Goal: Check status: Check status

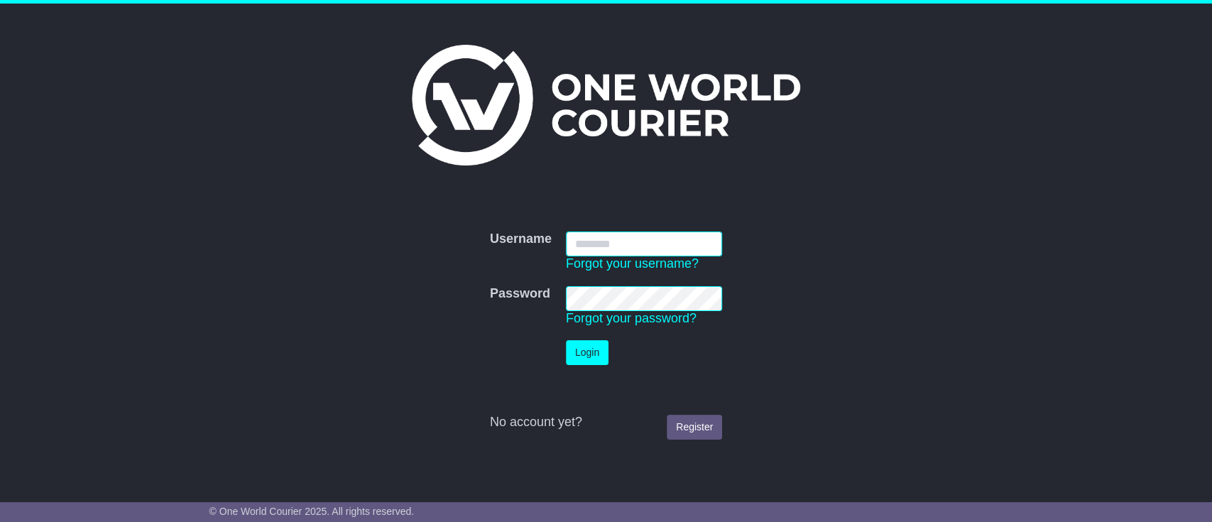
click at [610, 255] on input "Username" at bounding box center [644, 243] width 156 height 25
type input "**********"
click at [598, 350] on button "Login" at bounding box center [587, 352] width 43 height 25
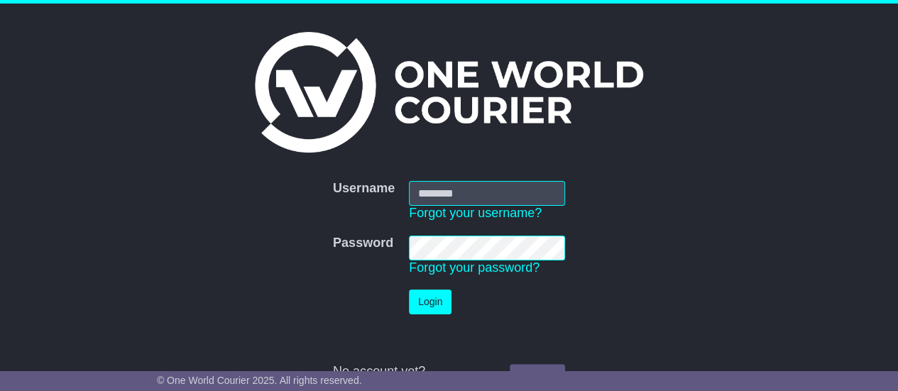
type input "**********"
click at [436, 301] on button "Login" at bounding box center [430, 302] width 43 height 25
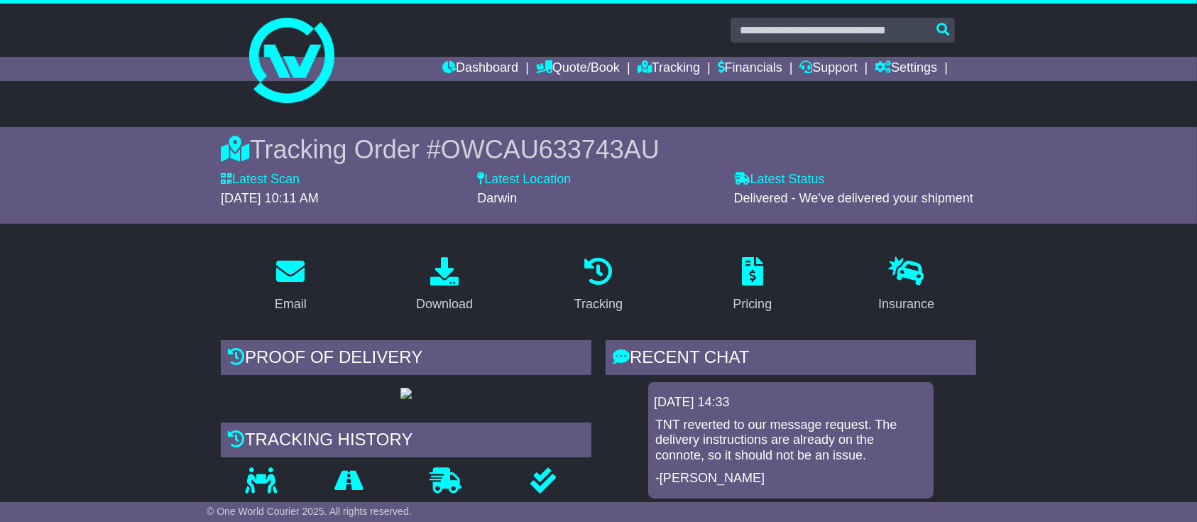
click at [125, 172] on div "Tracking Order # OWCAU633743AU Latest Scan 20 August 2025 - 10:11 AM Latest Sta…" at bounding box center [598, 175] width 1197 height 97
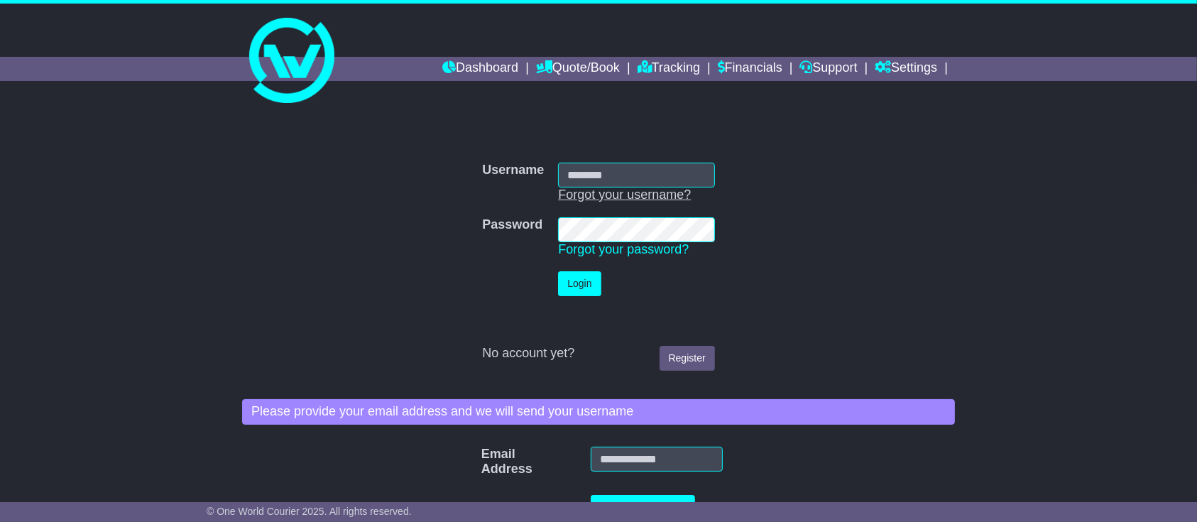
type input "**********"
click at [581, 274] on button "Login" at bounding box center [579, 283] width 43 height 25
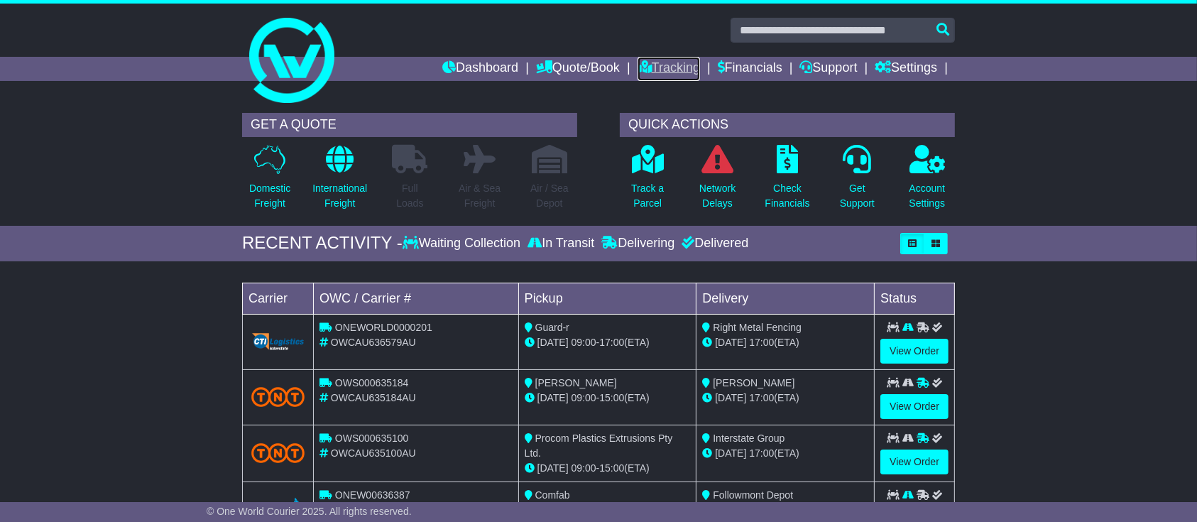
click at [665, 72] on link "Tracking" at bounding box center [669, 69] width 62 height 24
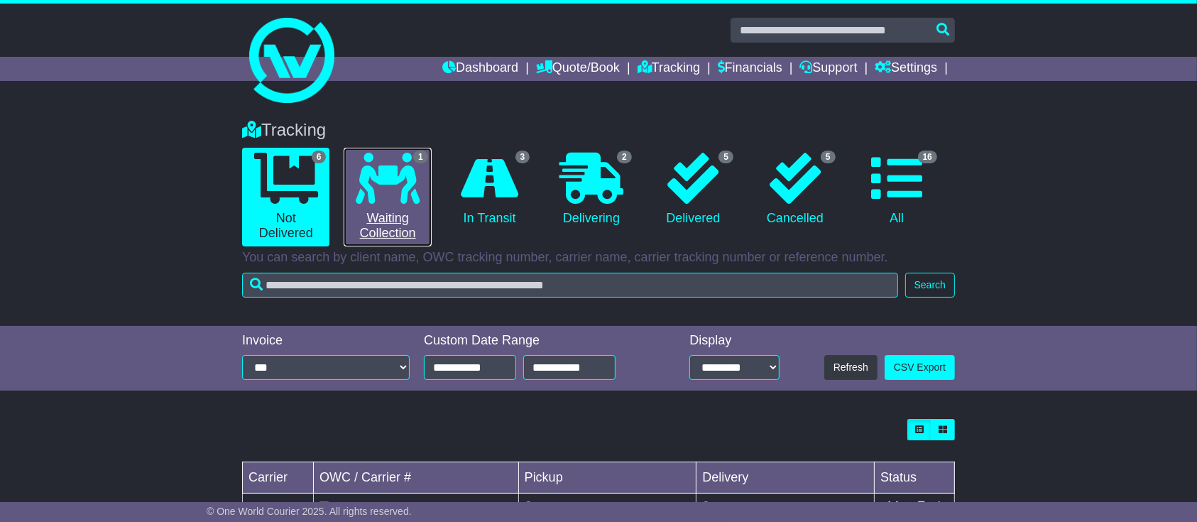
click at [388, 197] on icon at bounding box center [388, 178] width 64 height 51
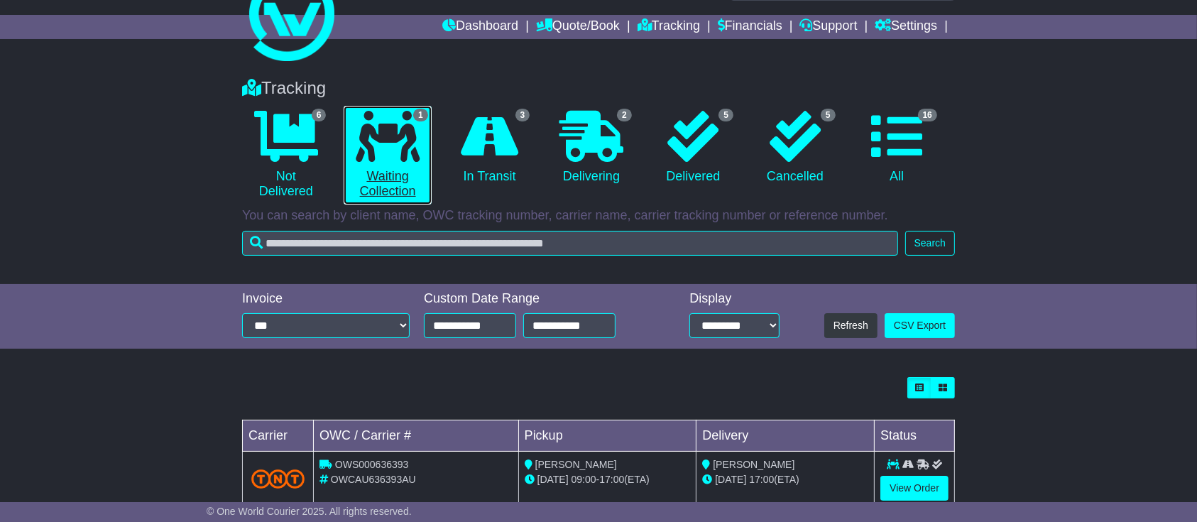
scroll to position [76, 0]
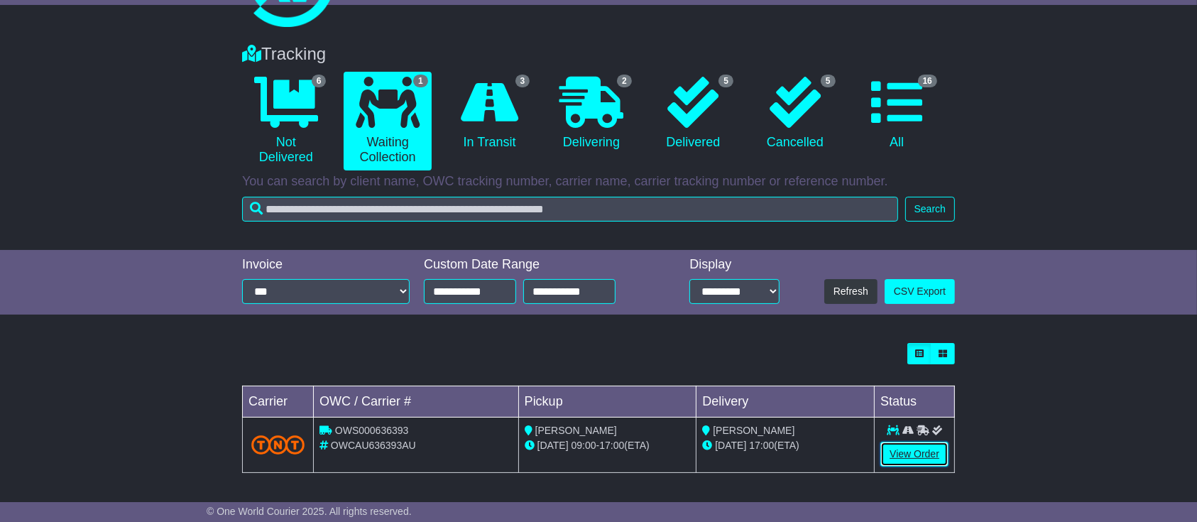
click at [897, 449] on link "View Order" at bounding box center [914, 454] width 68 height 25
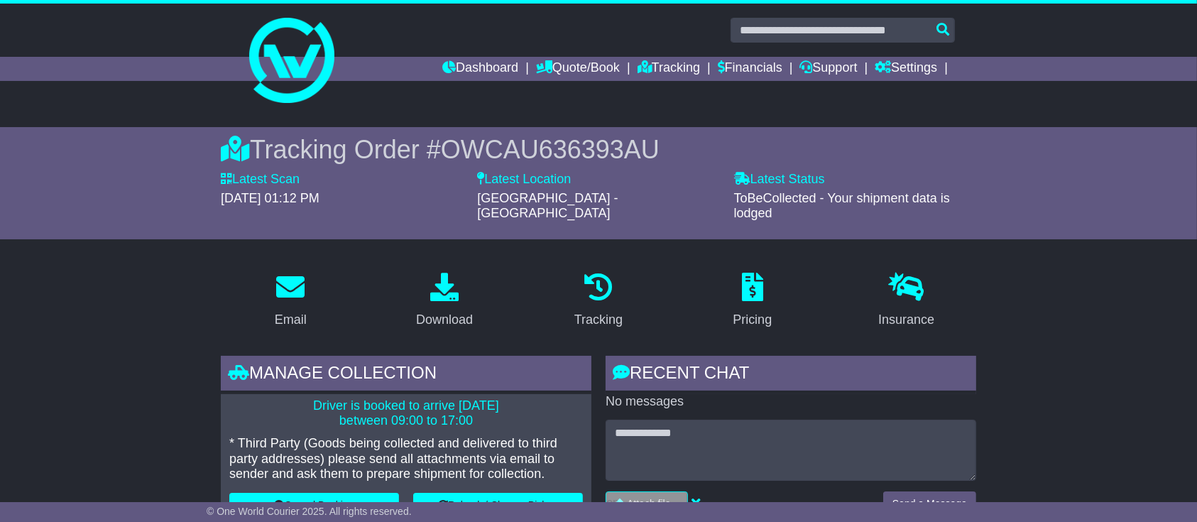
click at [672, 62] on link "Tracking" at bounding box center [669, 69] width 62 height 24
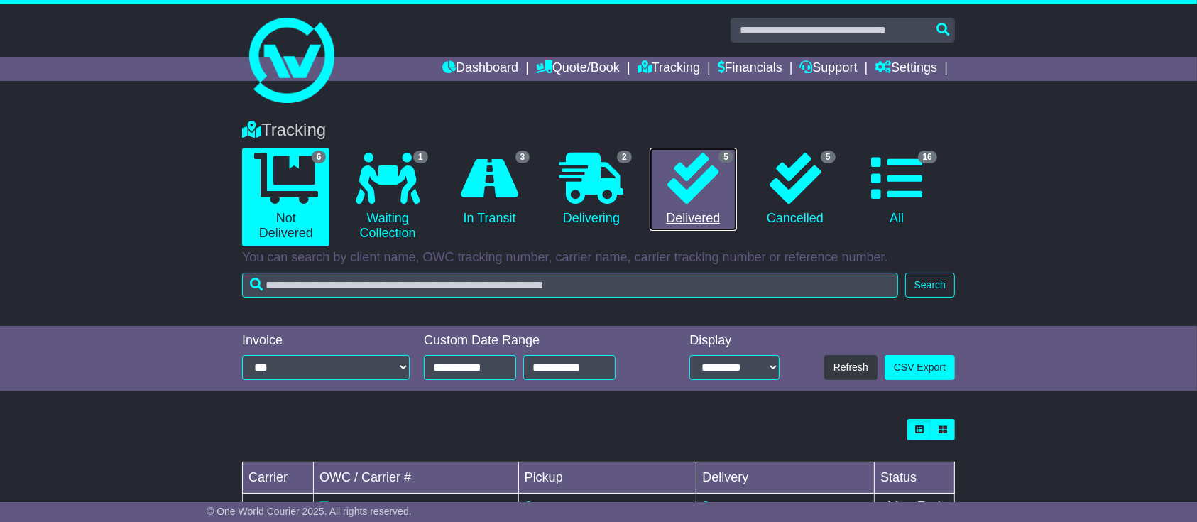
click at [682, 165] on icon at bounding box center [692, 178] width 51 height 51
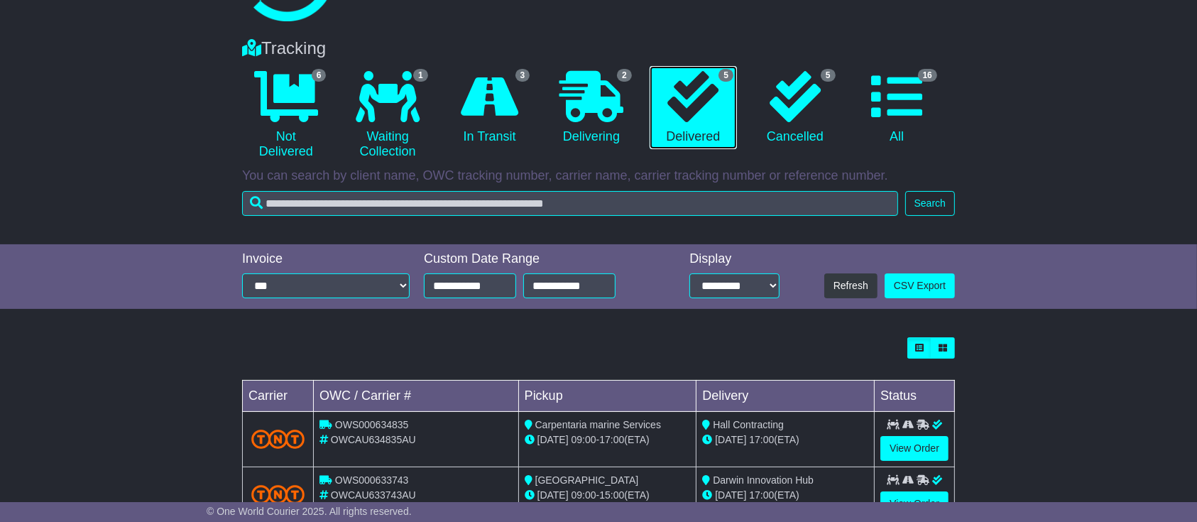
scroll to position [297, 0]
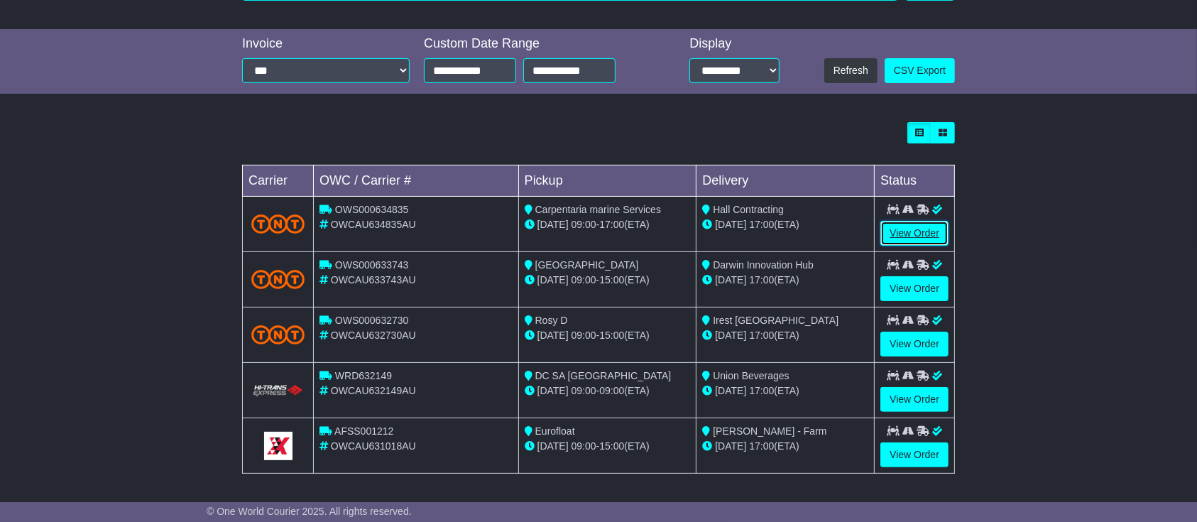
click at [900, 230] on link "View Order" at bounding box center [914, 233] width 68 height 25
click at [893, 283] on link "View Order" at bounding box center [914, 288] width 68 height 25
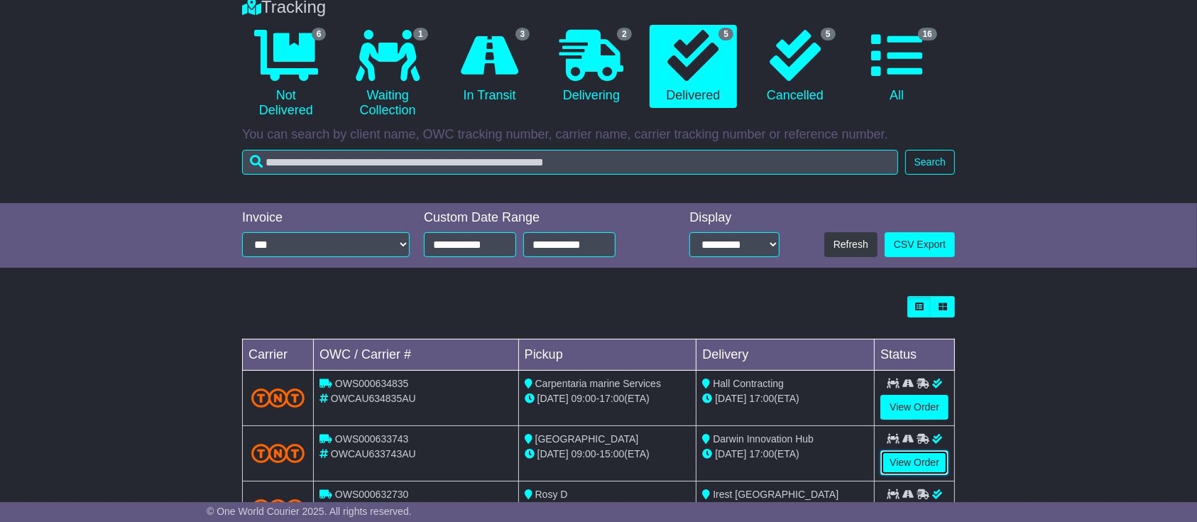
scroll to position [0, 0]
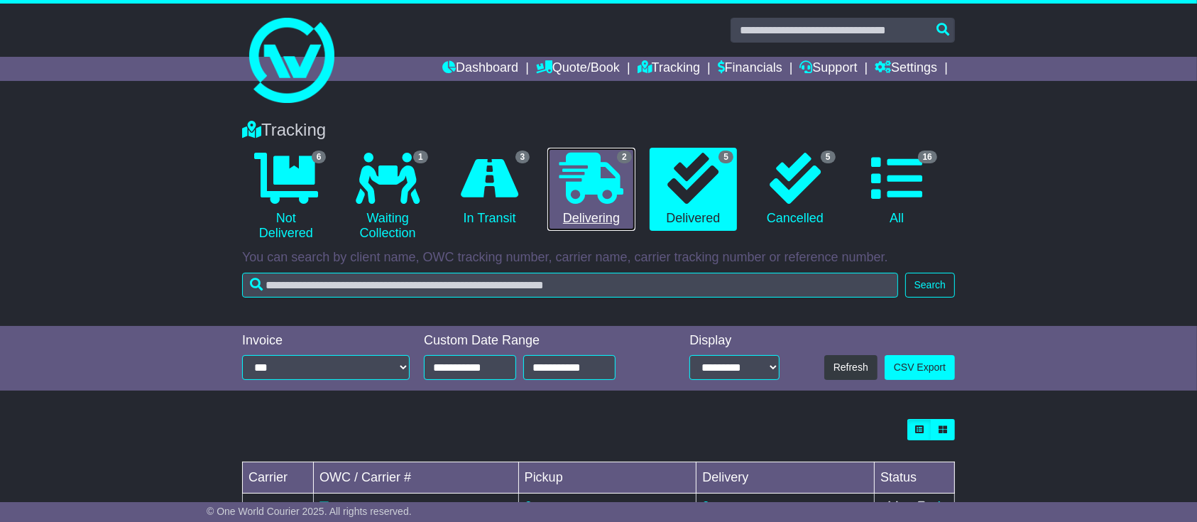
click at [599, 197] on icon at bounding box center [591, 178] width 64 height 51
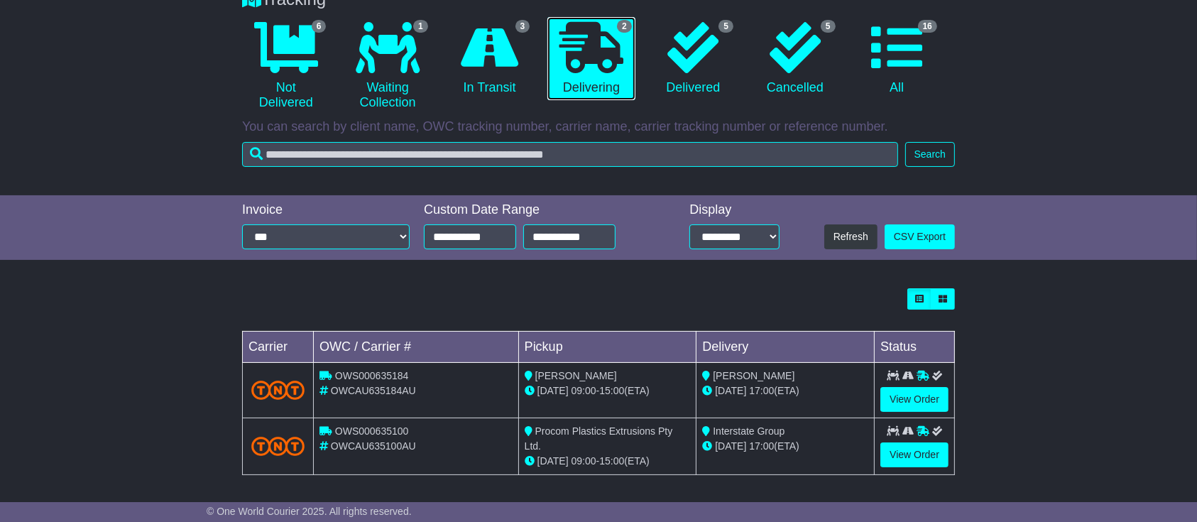
scroll to position [133, 0]
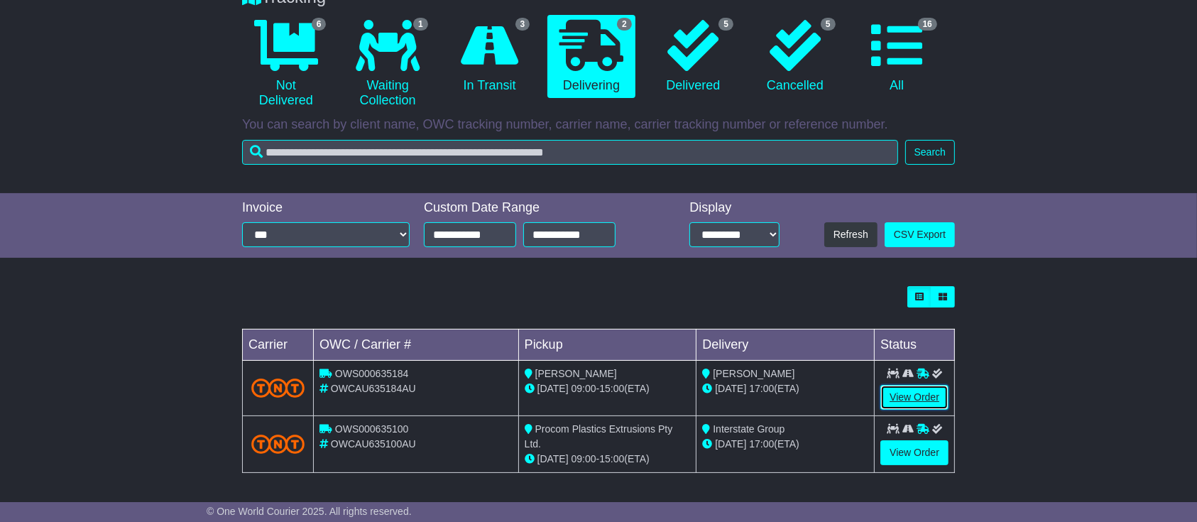
click at [903, 390] on link "View Order" at bounding box center [914, 397] width 68 height 25
click at [895, 446] on link "View Order" at bounding box center [914, 452] width 68 height 25
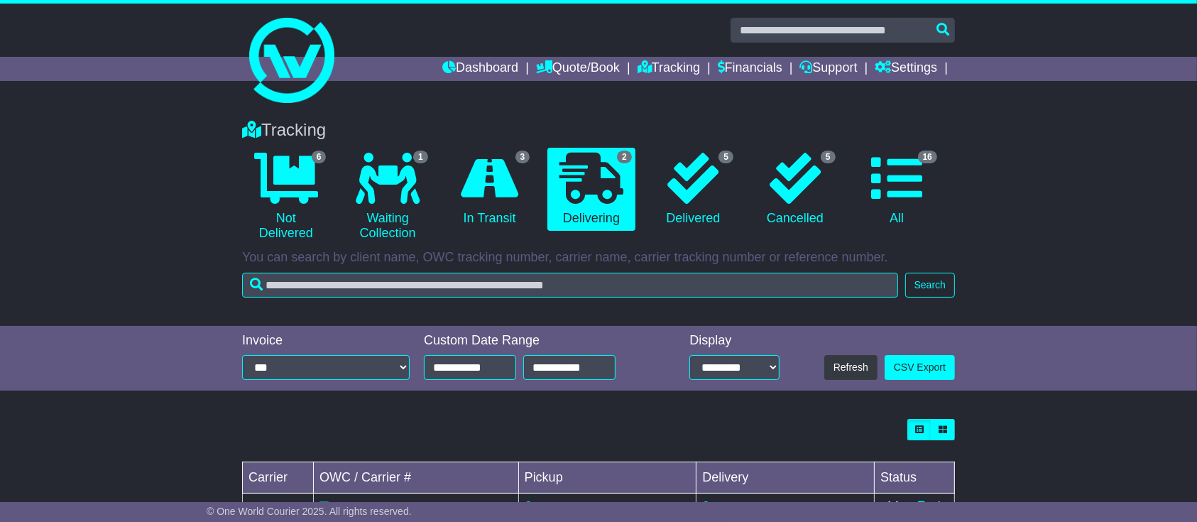
scroll to position [0, 0]
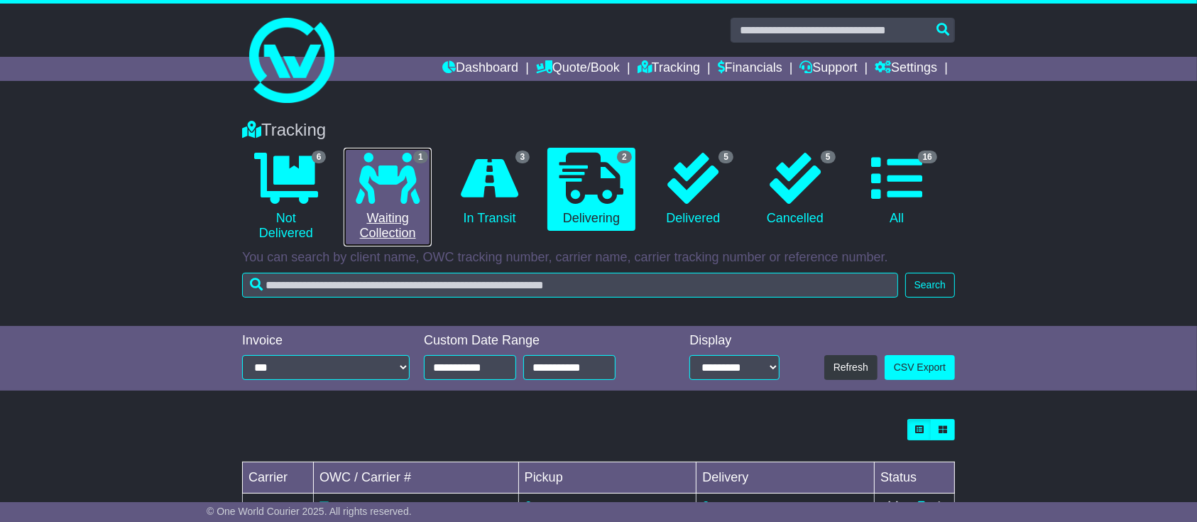
click at [386, 168] on icon at bounding box center [388, 178] width 64 height 51
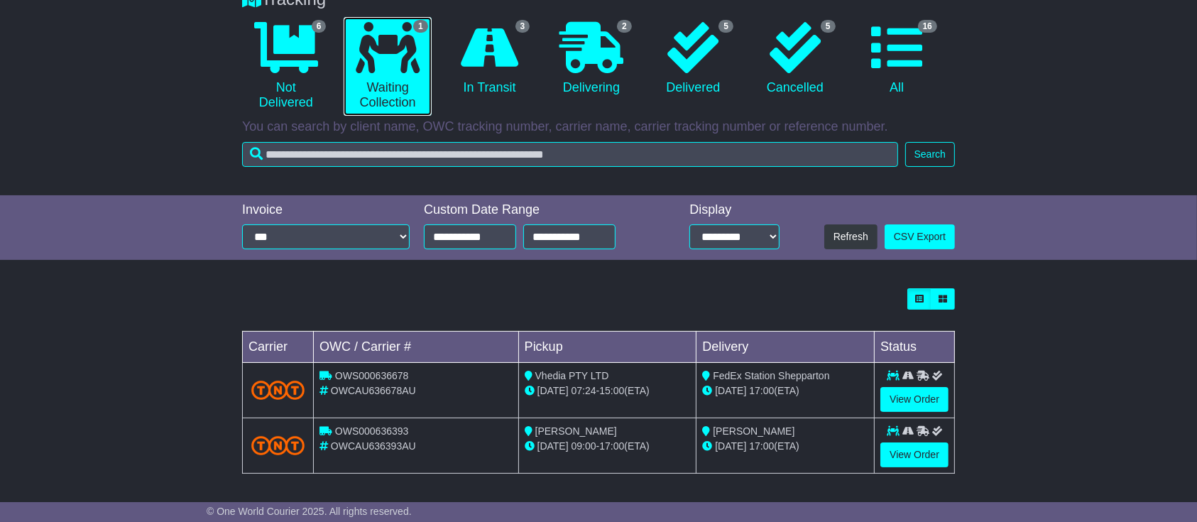
scroll to position [131, 0]
click at [894, 387] on link "View Order" at bounding box center [914, 398] width 68 height 25
click at [892, 447] on link "View Order" at bounding box center [914, 454] width 68 height 25
click at [190, 314] on div "Loading... No bookings found Carrier OWC / Carrier # Pickup Delivery Status OWS…" at bounding box center [598, 387] width 1197 height 214
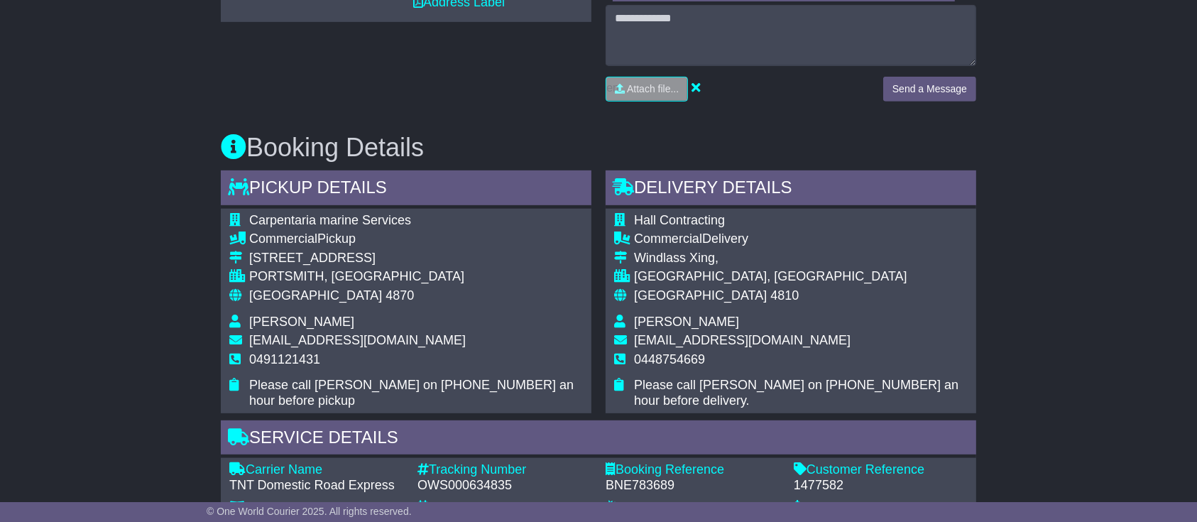
scroll to position [852, 0]
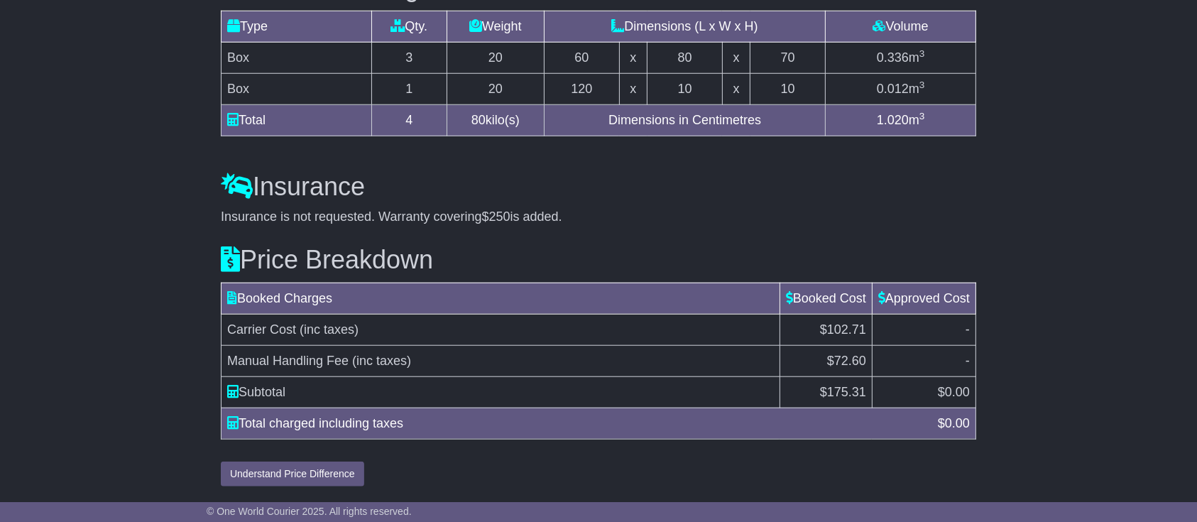
scroll to position [841, 0]
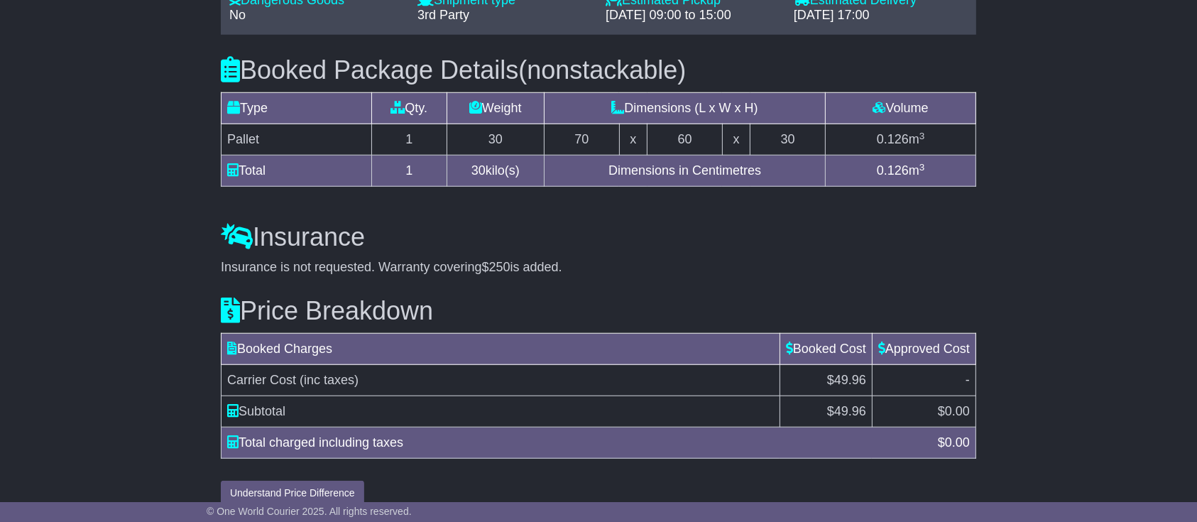
scroll to position [733, 0]
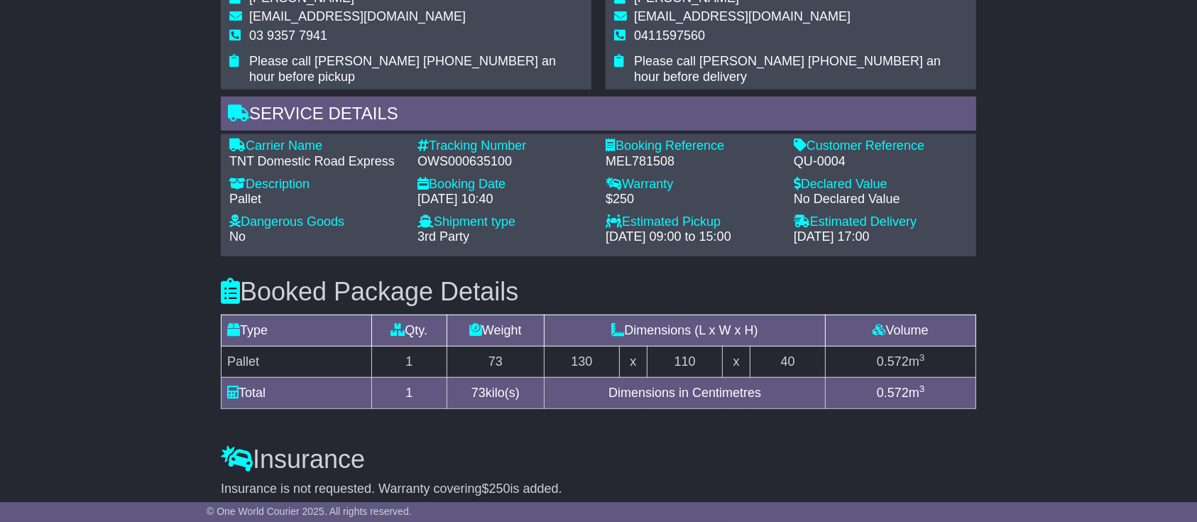
scroll to position [759, 0]
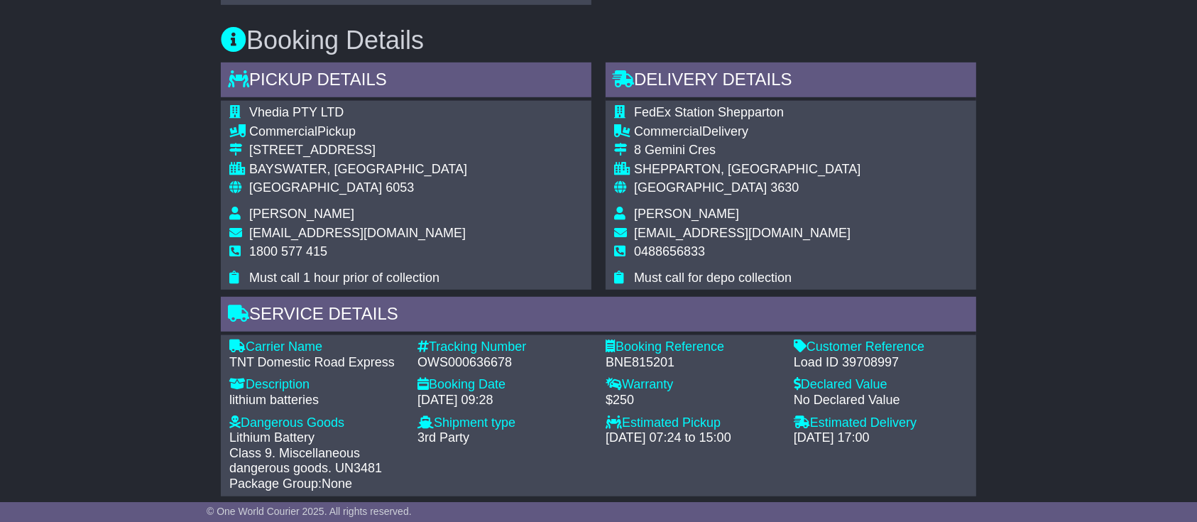
scroll to position [1041, 0]
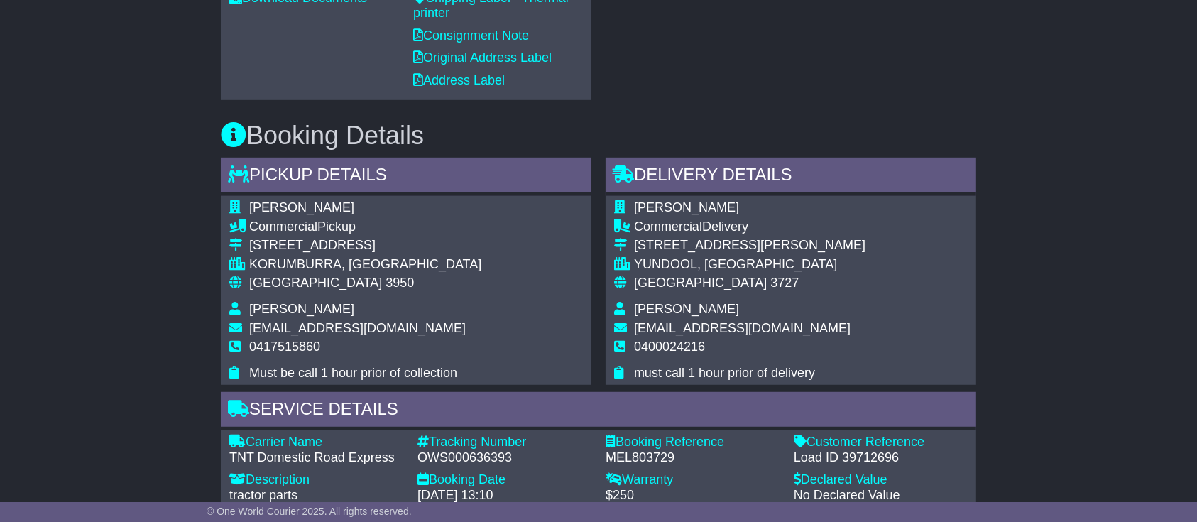
scroll to position [1041, 0]
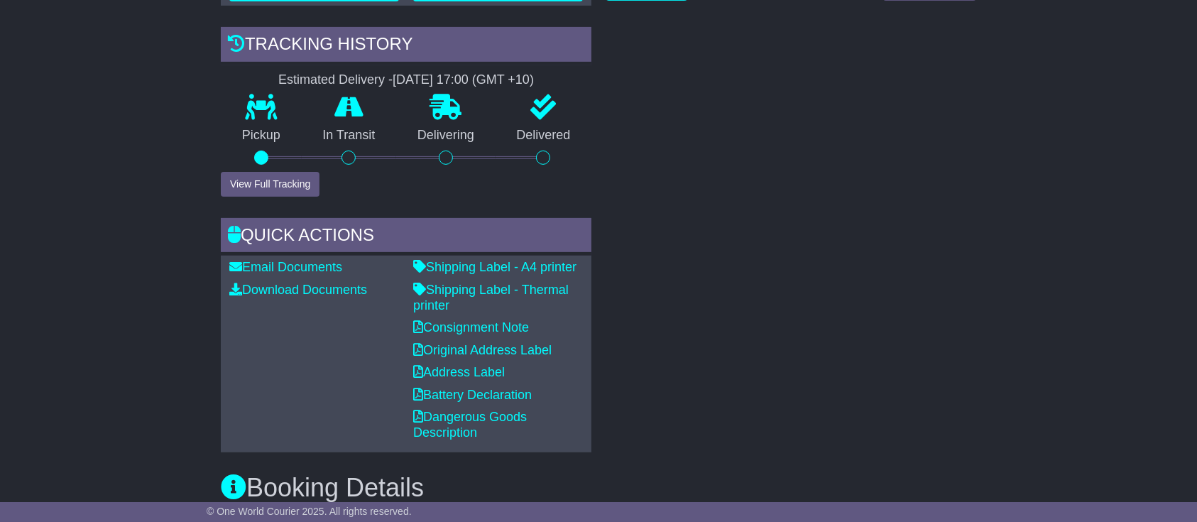
scroll to position [473, 0]
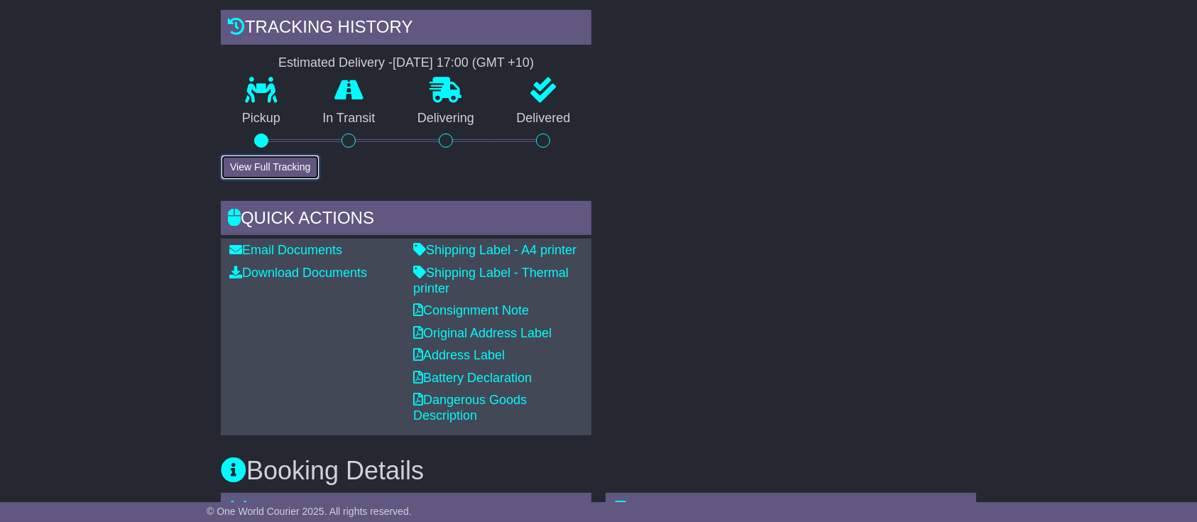
click at [242, 169] on button "View Full Tracking" at bounding box center [270, 167] width 99 height 25
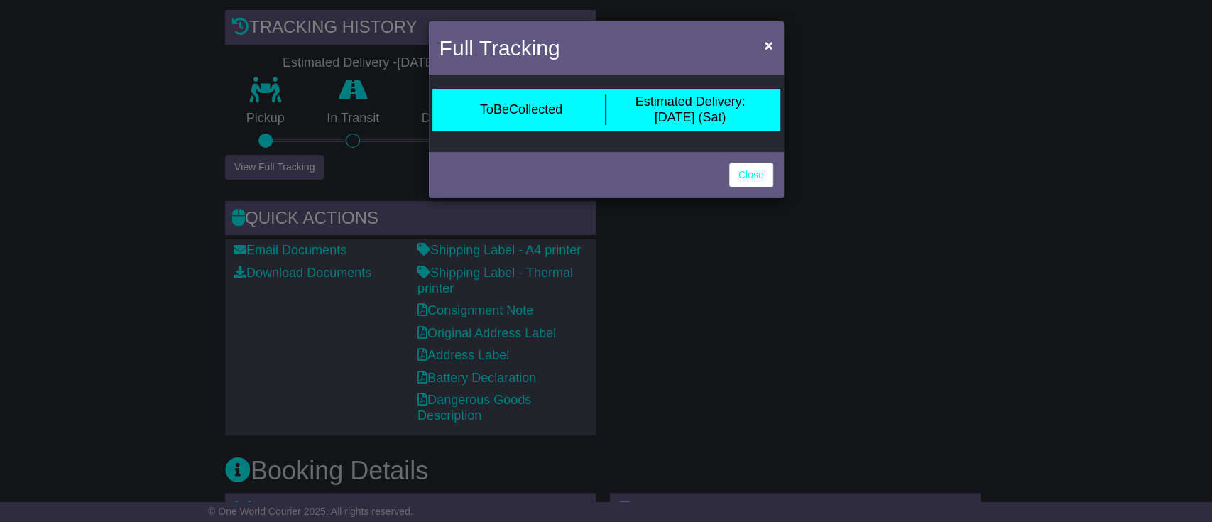
click at [242, 169] on div "Full Tracking × ToBeCollected Estimated Delivery: 30 Aug (Sat) Close" at bounding box center [606, 261] width 1212 height 522
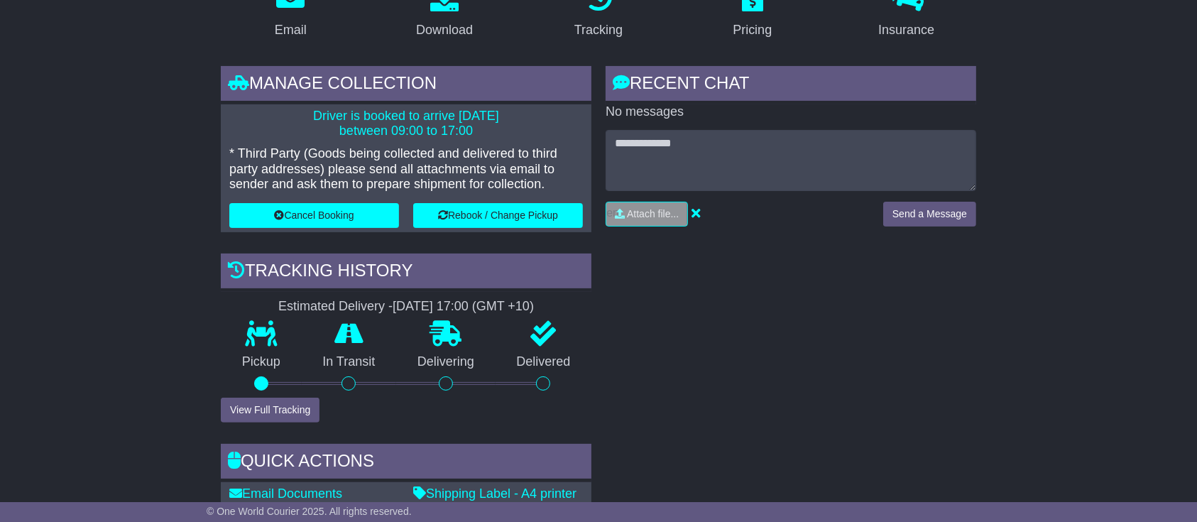
scroll to position [568, 0]
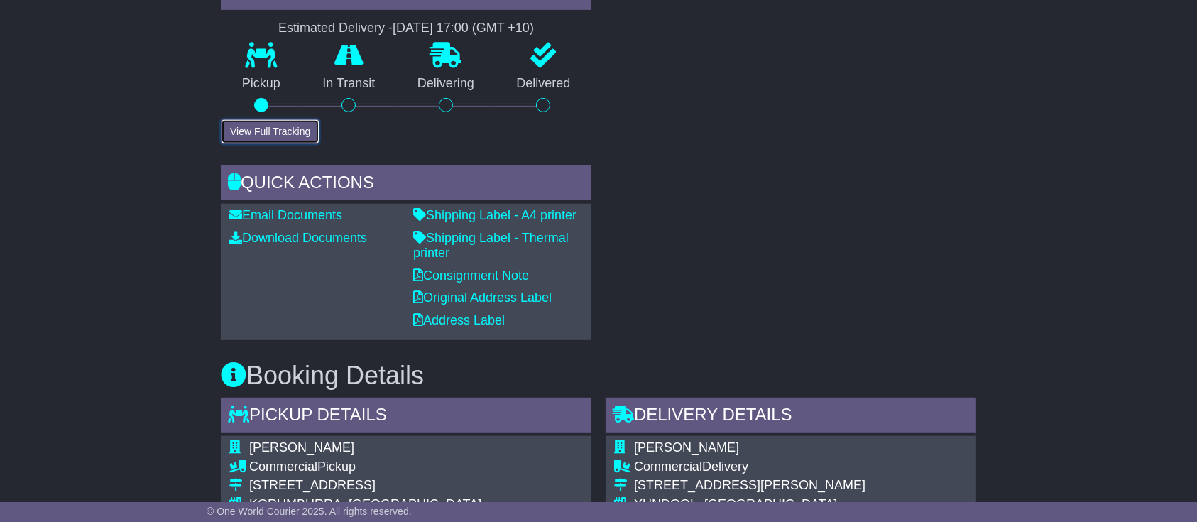
click at [264, 119] on button "View Full Tracking" at bounding box center [270, 131] width 99 height 25
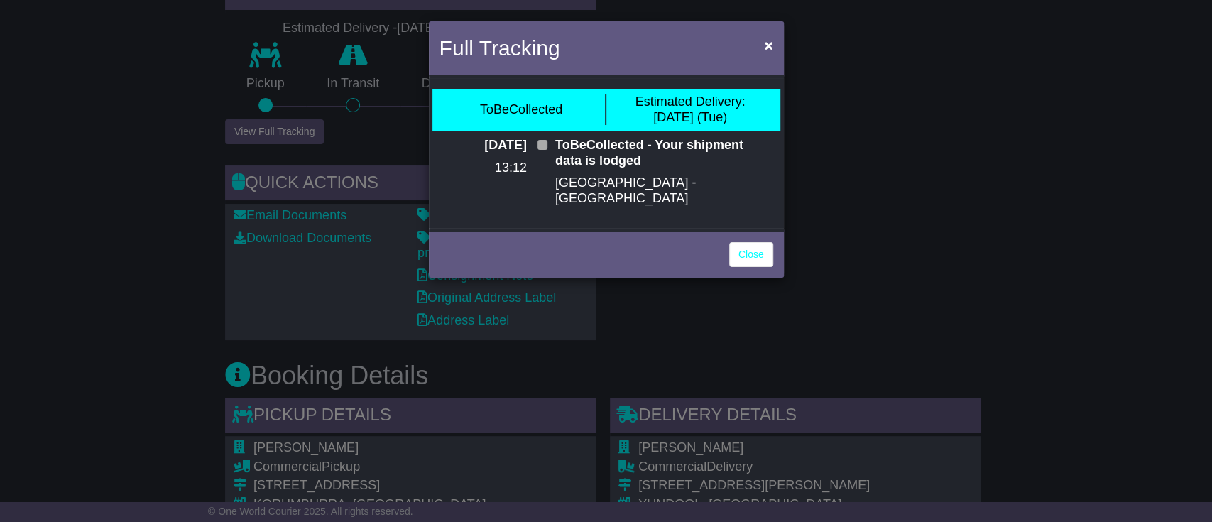
click at [264, 116] on div "Full Tracking × ToBeCollected Estimated Delivery: 26 Aug (Tue) 20 Aug 2025 13:1…" at bounding box center [606, 261] width 1212 height 522
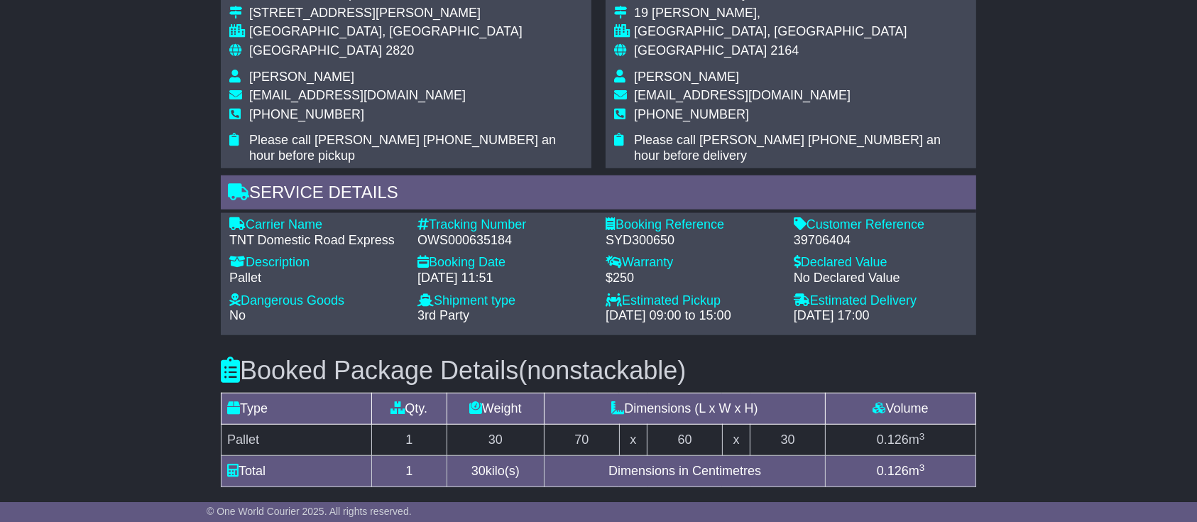
scroll to position [946, 0]
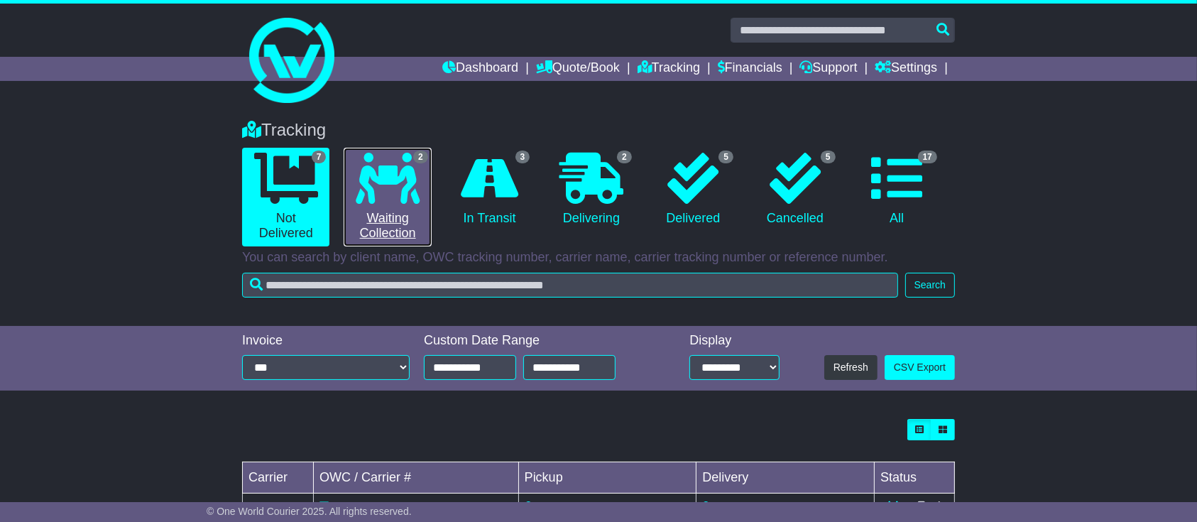
click at [387, 182] on icon at bounding box center [388, 178] width 64 height 51
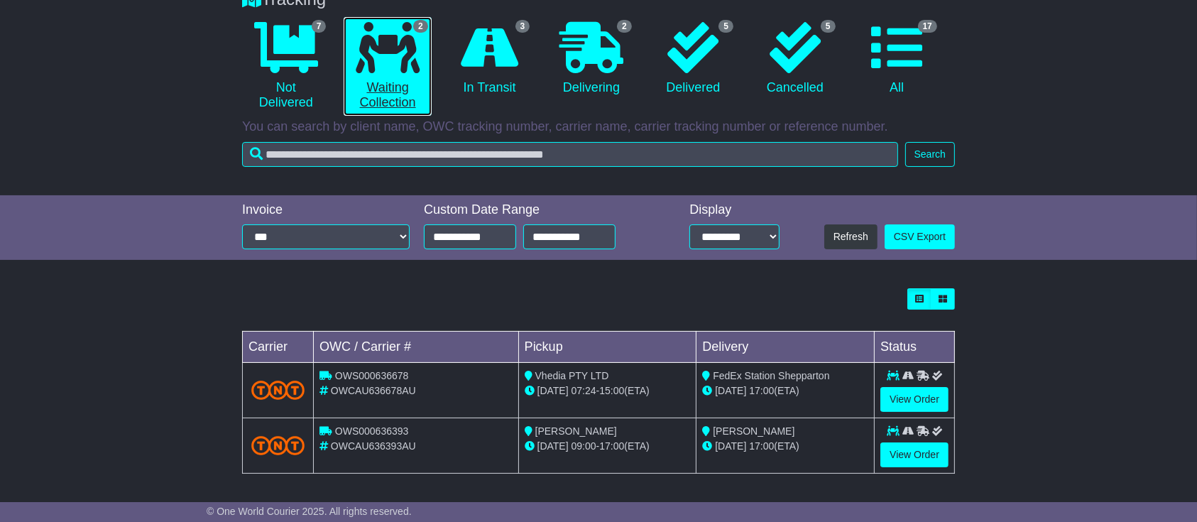
scroll to position [131, 0]
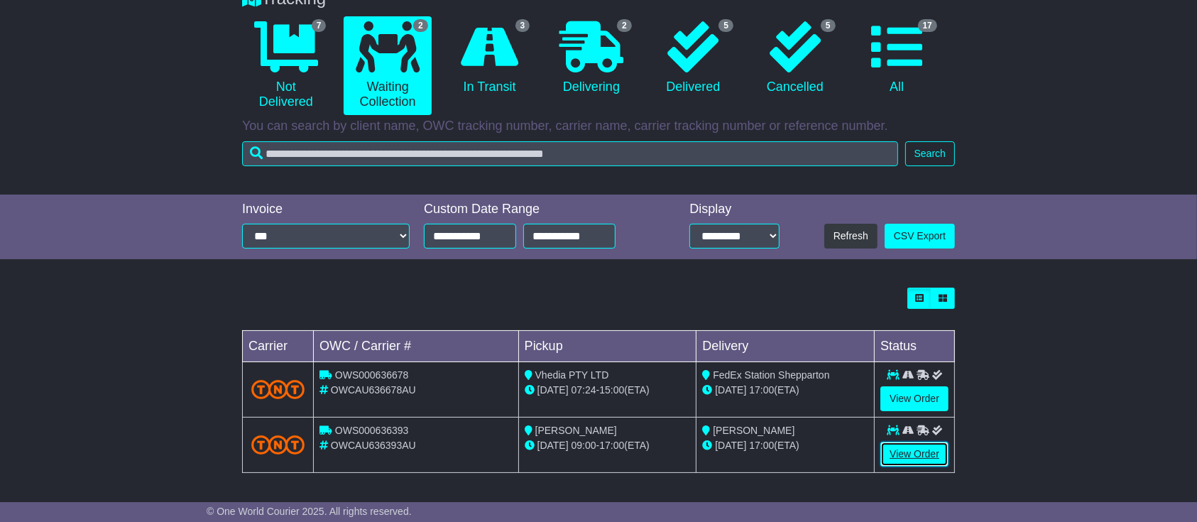
click at [903, 450] on link "View Order" at bounding box center [914, 454] width 68 height 25
click at [897, 399] on link "View Order" at bounding box center [914, 398] width 68 height 25
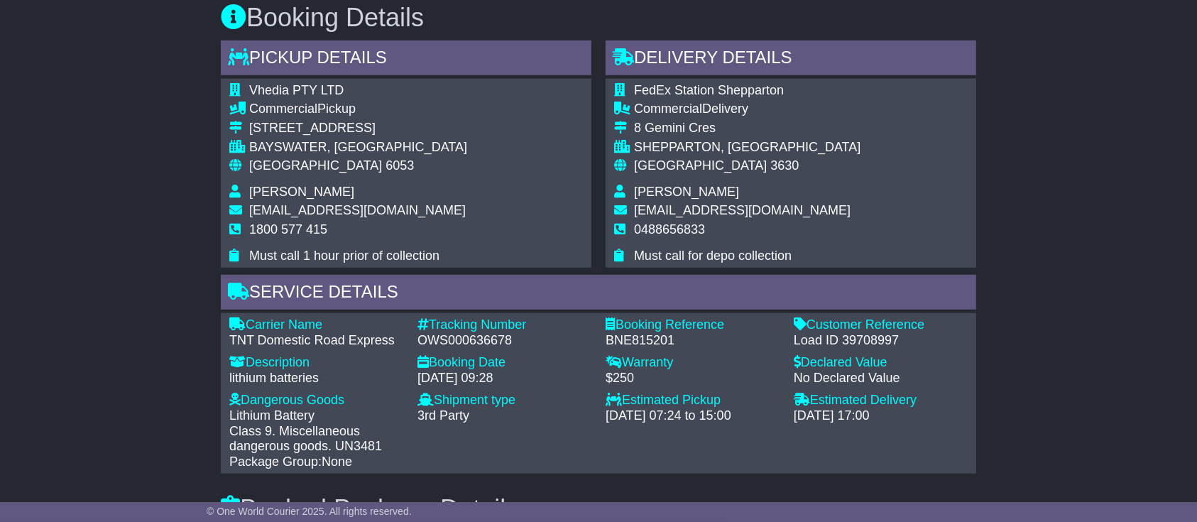
scroll to position [757, 0]
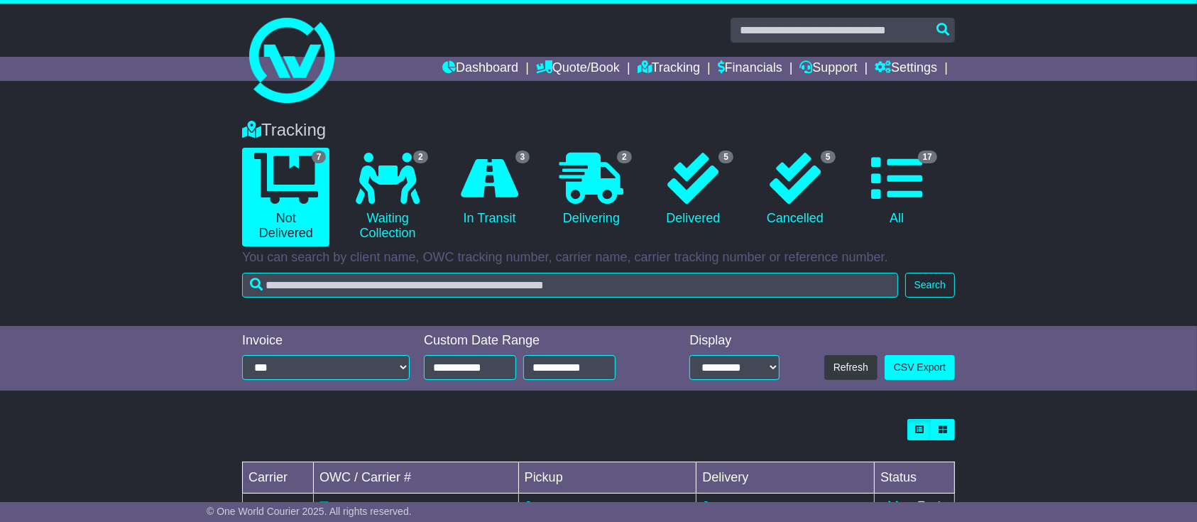
scroll to position [131, 0]
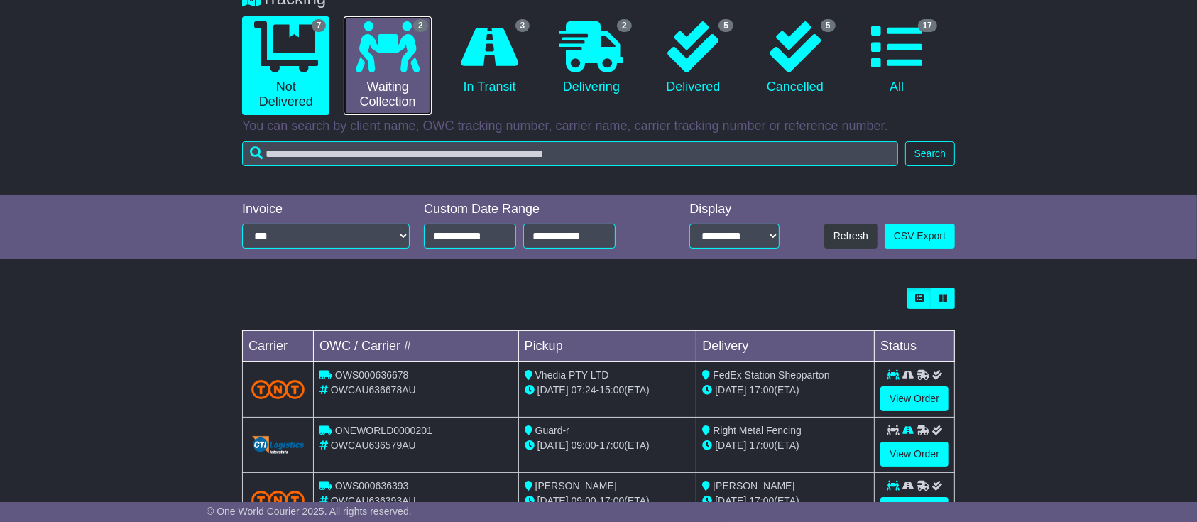
click at [393, 43] on icon at bounding box center [388, 46] width 64 height 51
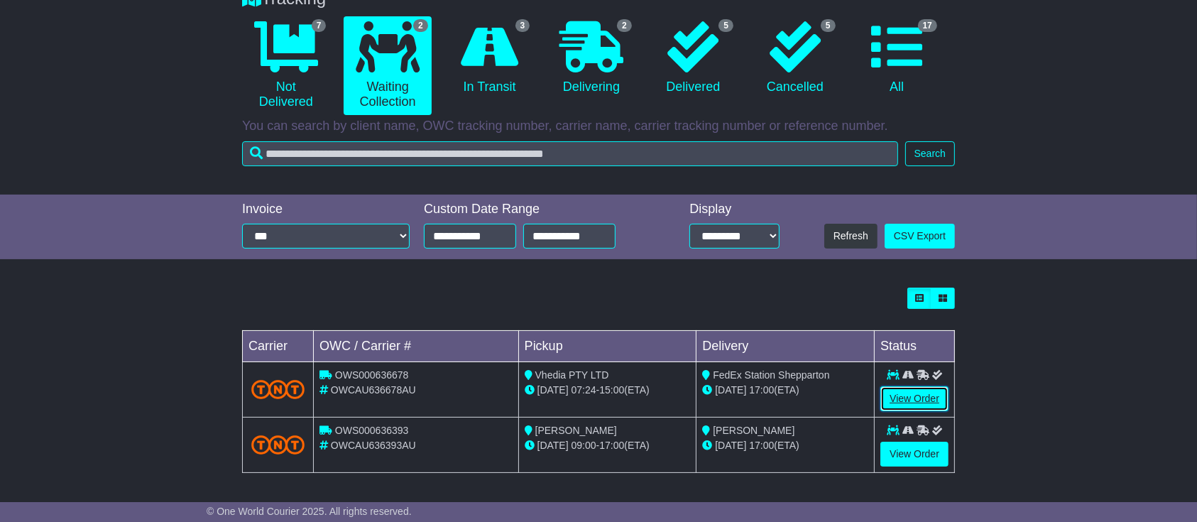
click at [891, 403] on link "View Order" at bounding box center [914, 398] width 68 height 25
click at [899, 459] on link "View Order" at bounding box center [914, 454] width 68 height 25
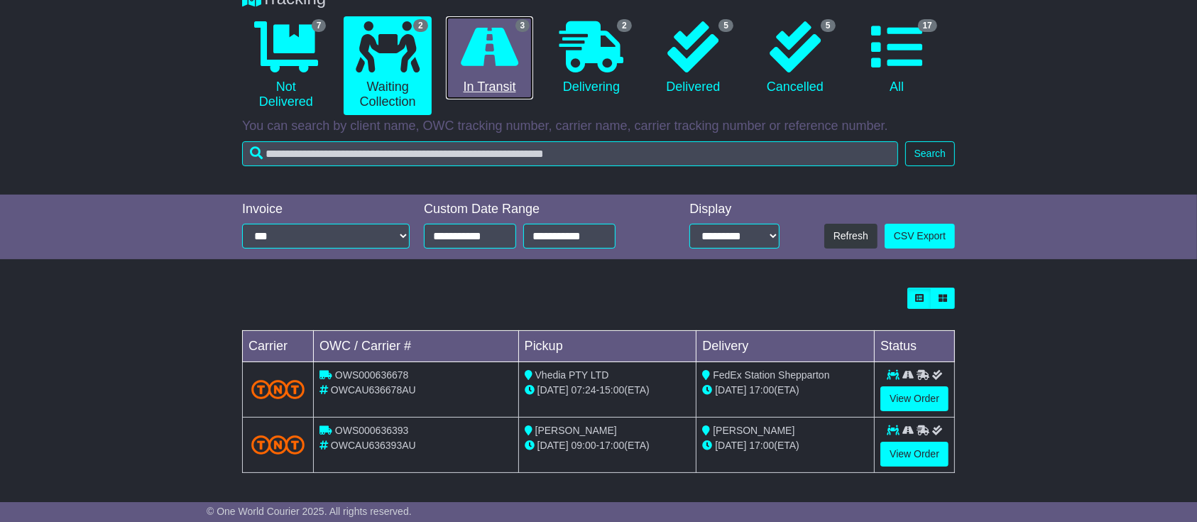
click at [494, 35] on icon at bounding box center [490, 46] width 58 height 51
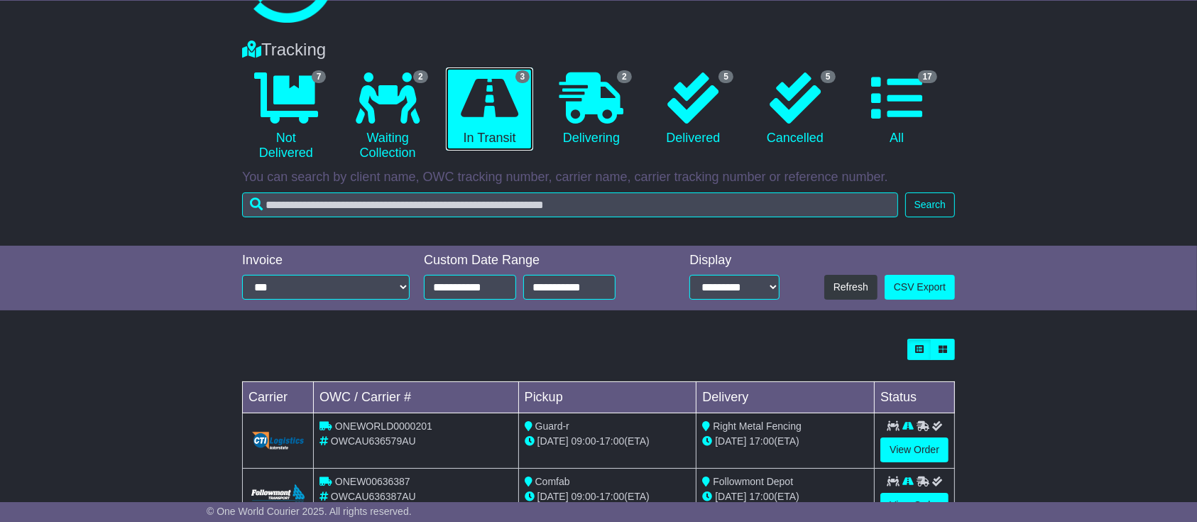
scroll to position [187, 0]
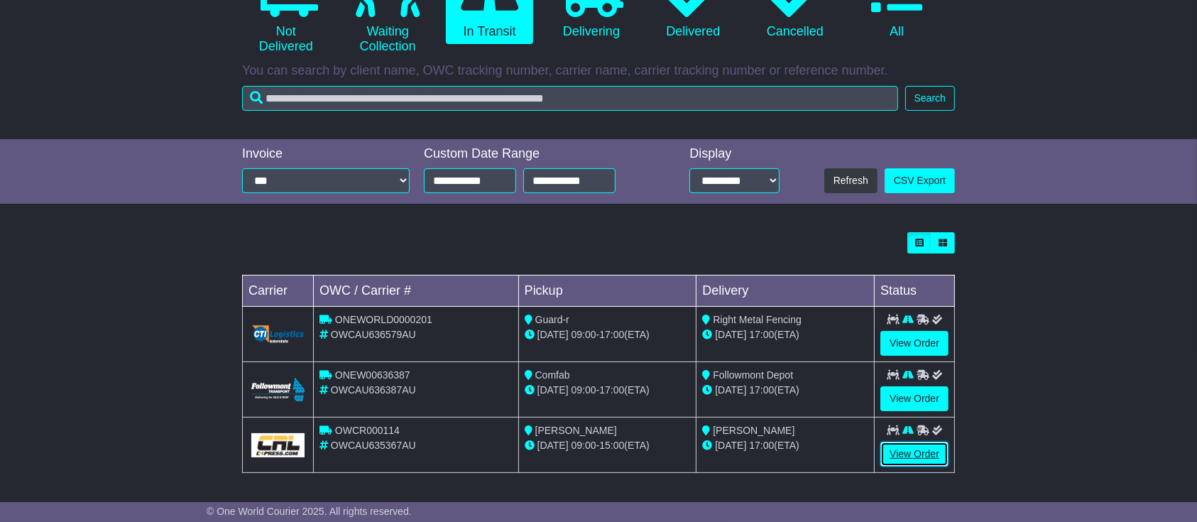
click at [890, 452] on link "View Order" at bounding box center [914, 454] width 68 height 25
click at [903, 393] on link "View Order" at bounding box center [914, 398] width 68 height 25
click at [904, 338] on link "View Order" at bounding box center [914, 343] width 68 height 25
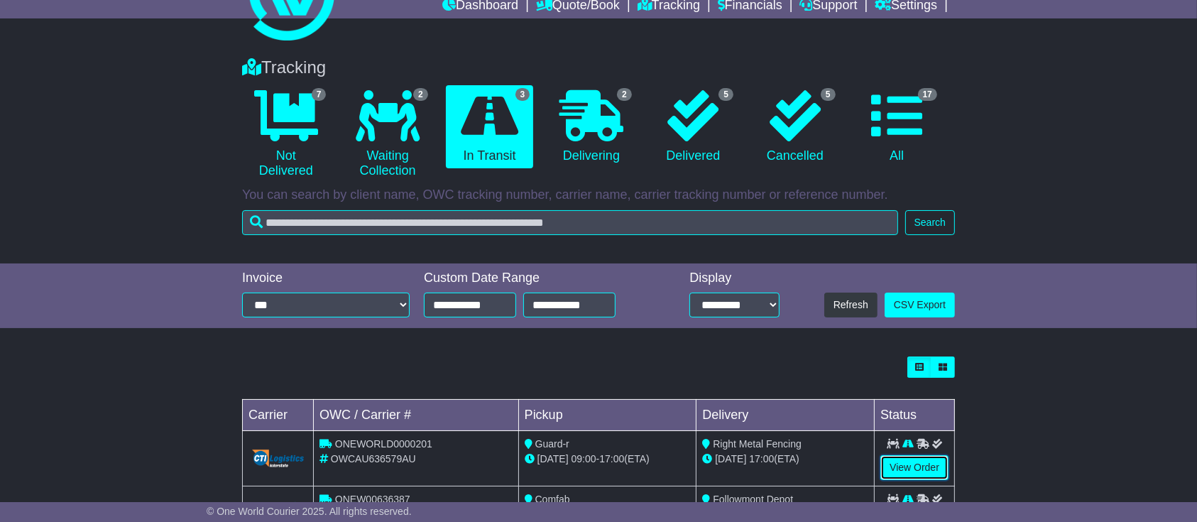
scroll to position [0, 0]
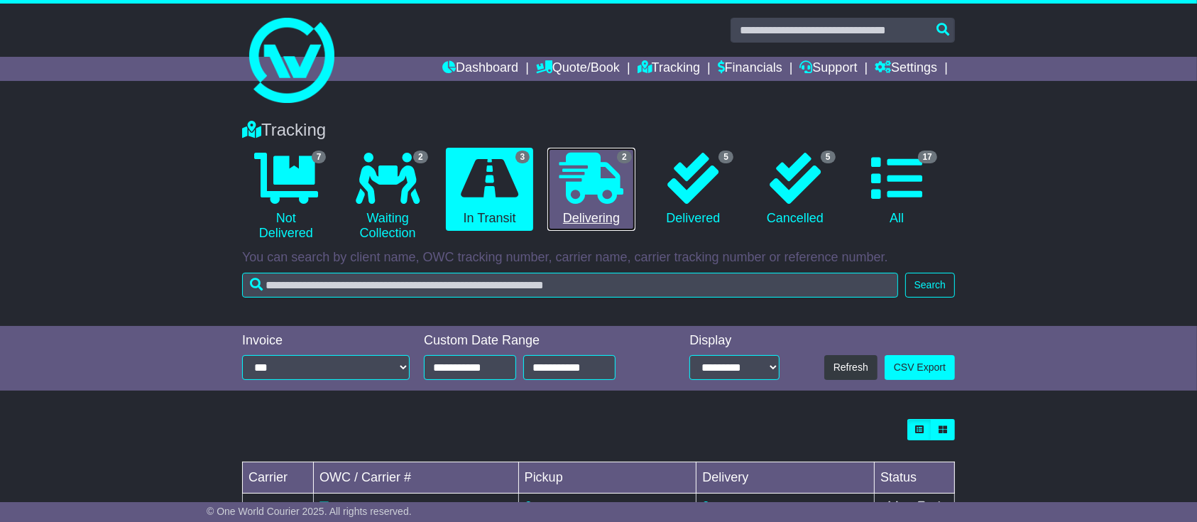
click at [579, 190] on icon at bounding box center [591, 178] width 64 height 51
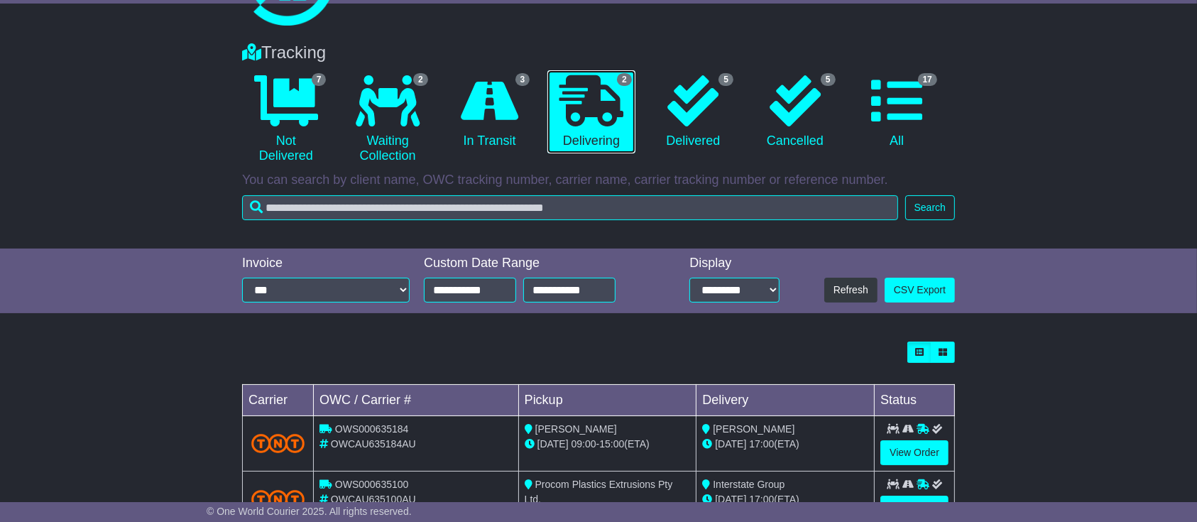
scroll to position [133, 0]
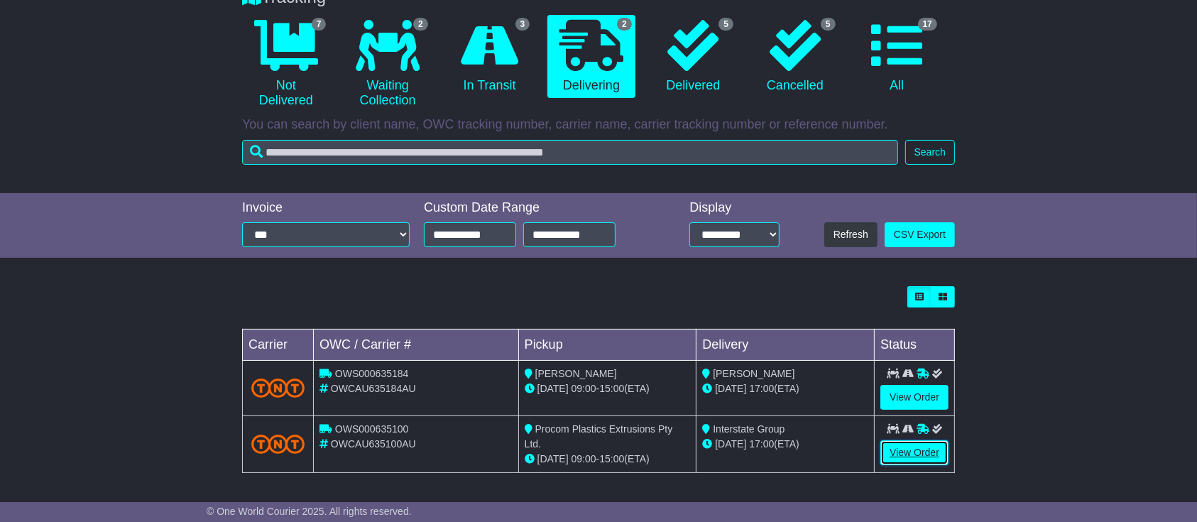
click at [894, 451] on link "View Order" at bounding box center [914, 452] width 68 height 25
click at [899, 395] on link "View Order" at bounding box center [914, 397] width 68 height 25
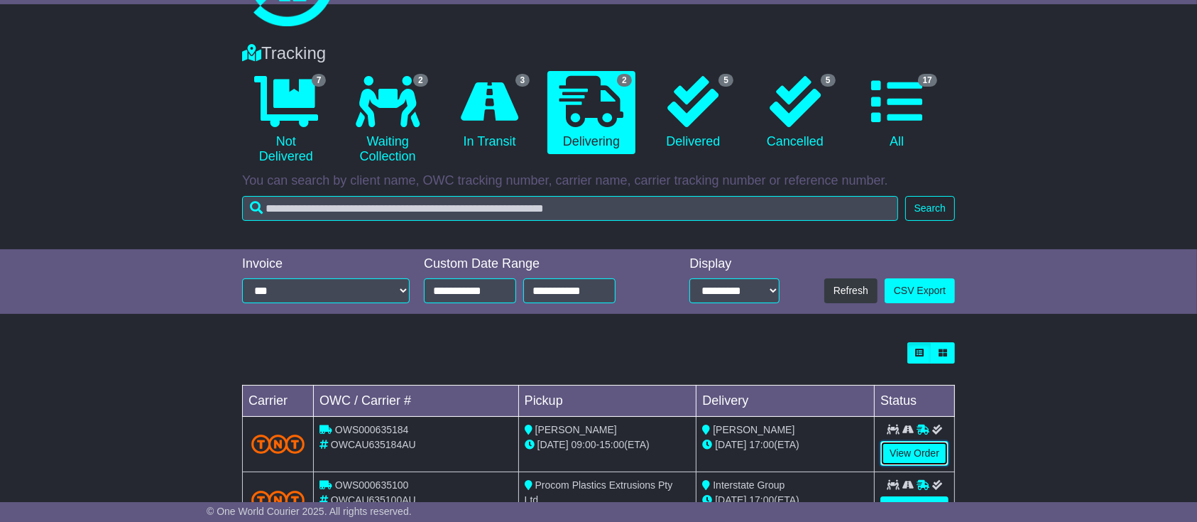
scroll to position [0, 0]
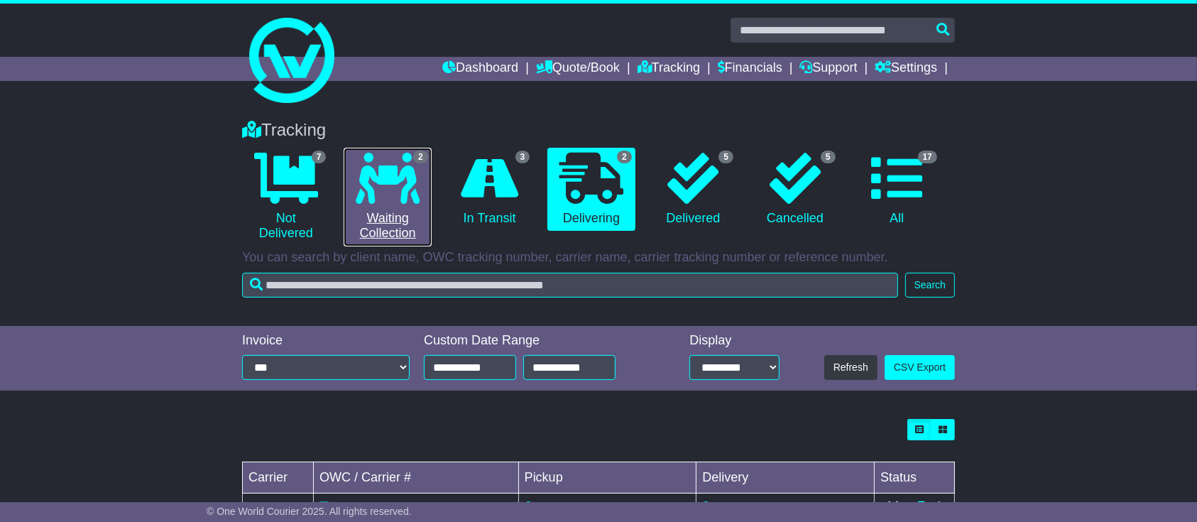
click at [385, 231] on link "2 Waiting Collection" at bounding box center [387, 197] width 87 height 99
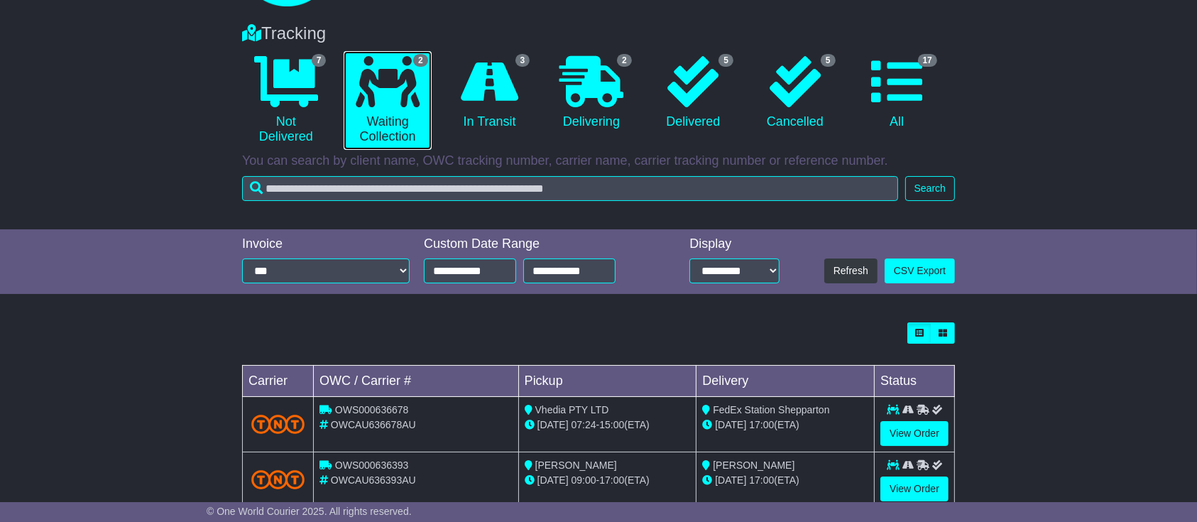
scroll to position [131, 0]
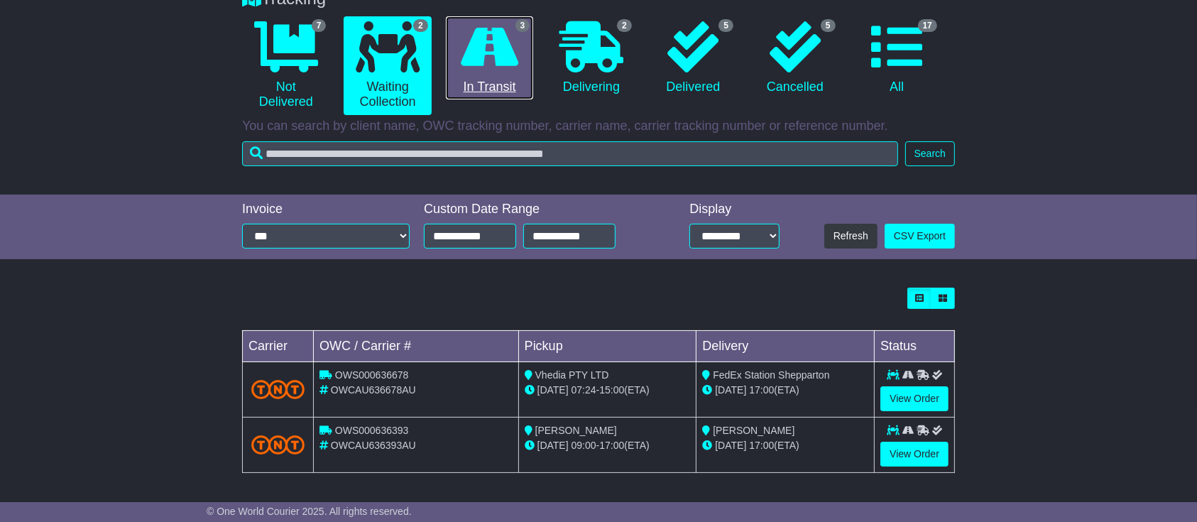
click at [494, 36] on icon at bounding box center [490, 46] width 58 height 51
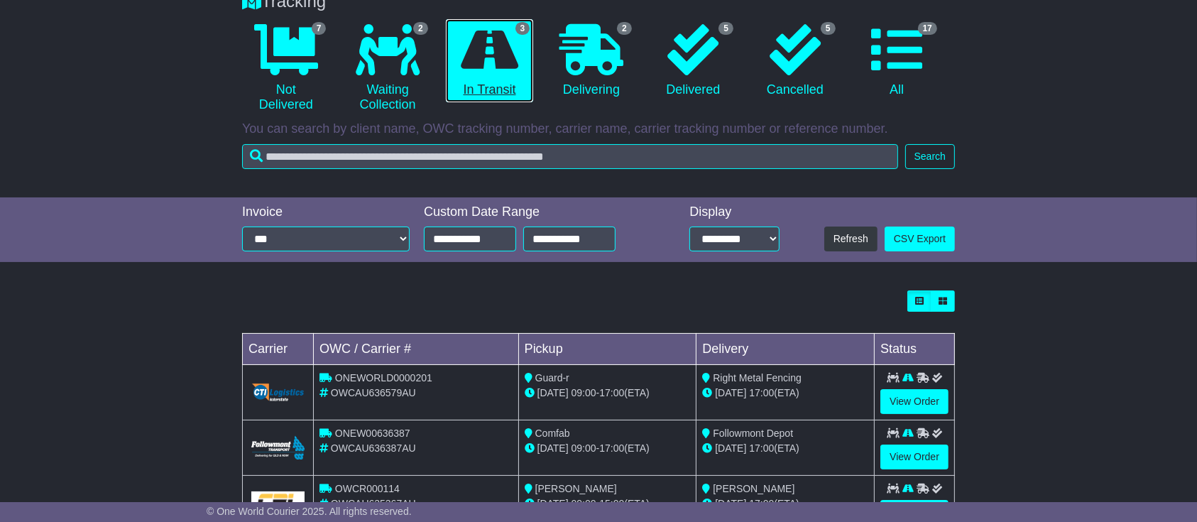
scroll to position [187, 0]
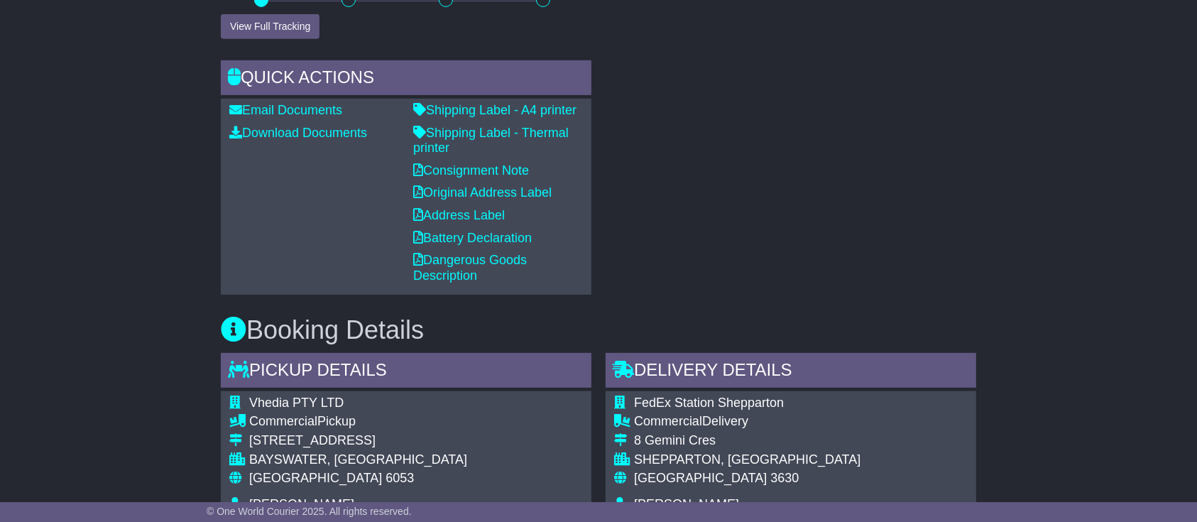
scroll to position [946, 0]
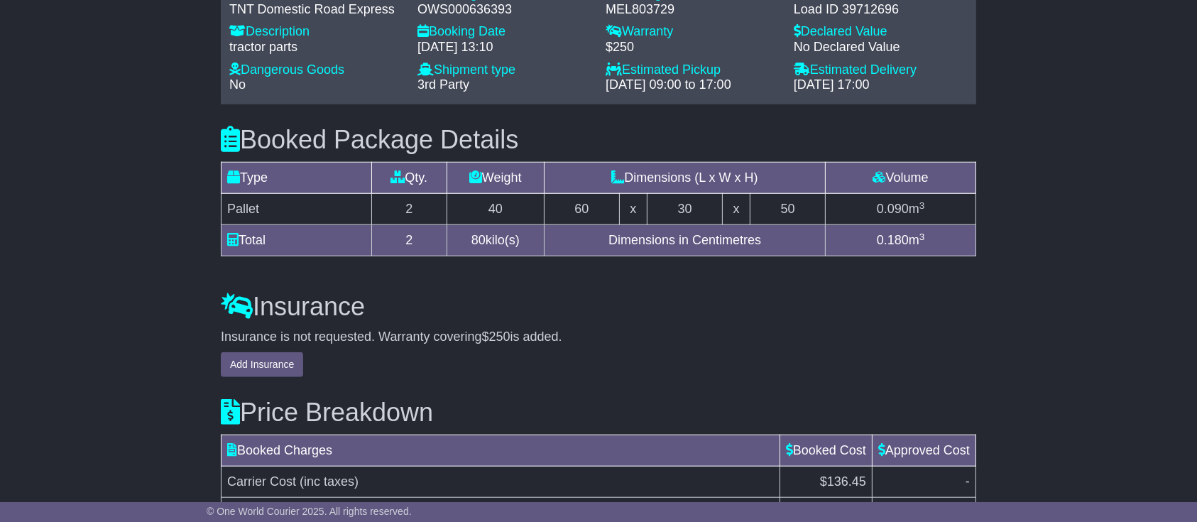
scroll to position [1136, 0]
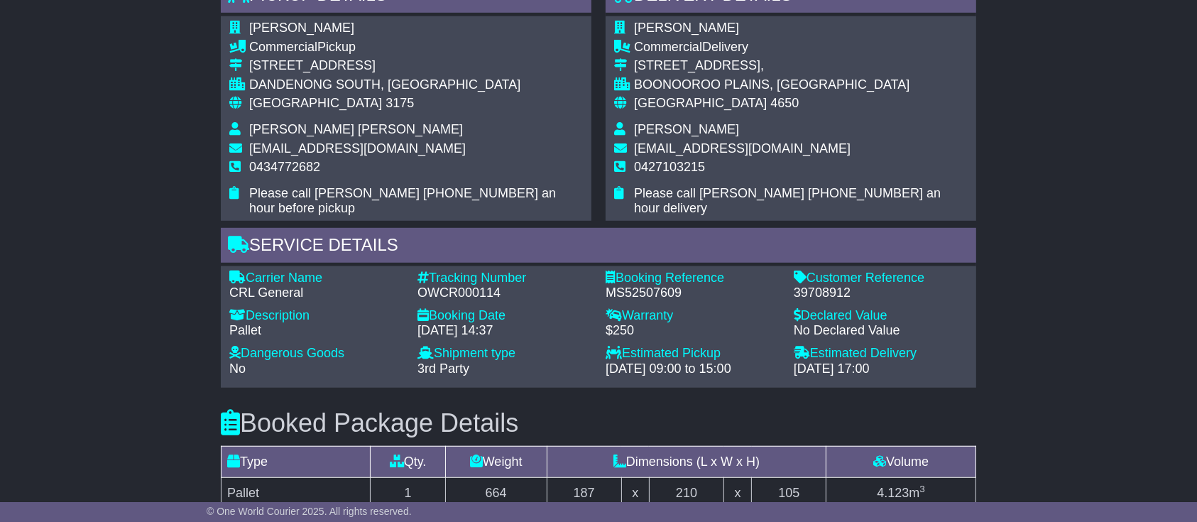
scroll to position [946, 0]
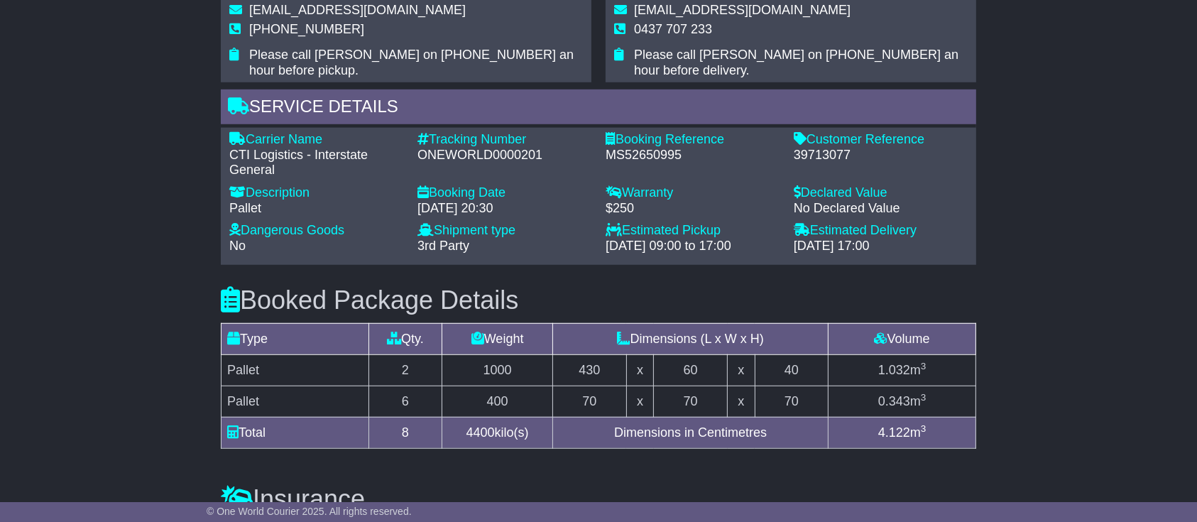
scroll to position [1041, 0]
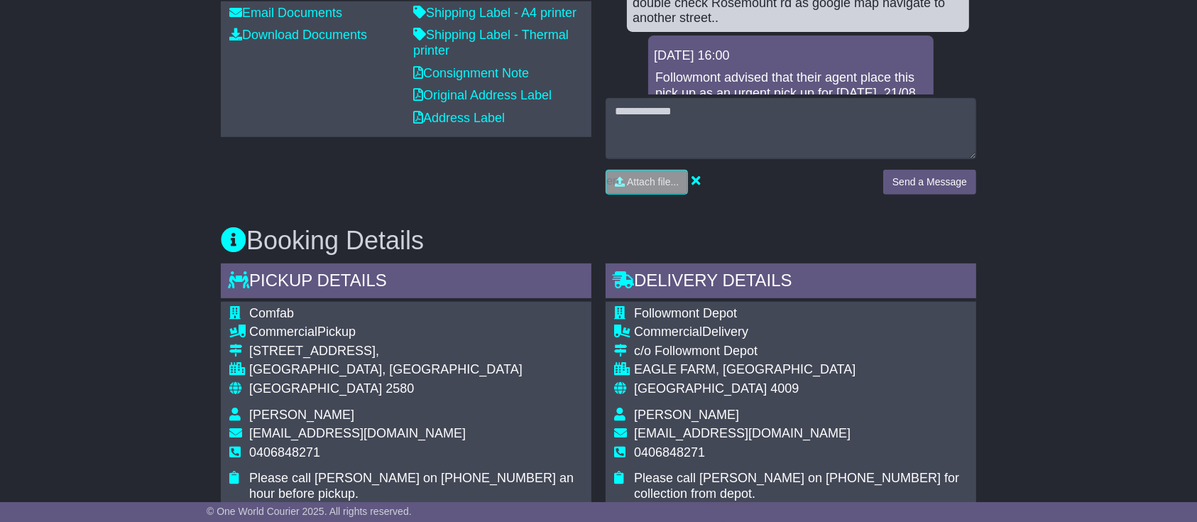
scroll to position [1041, 0]
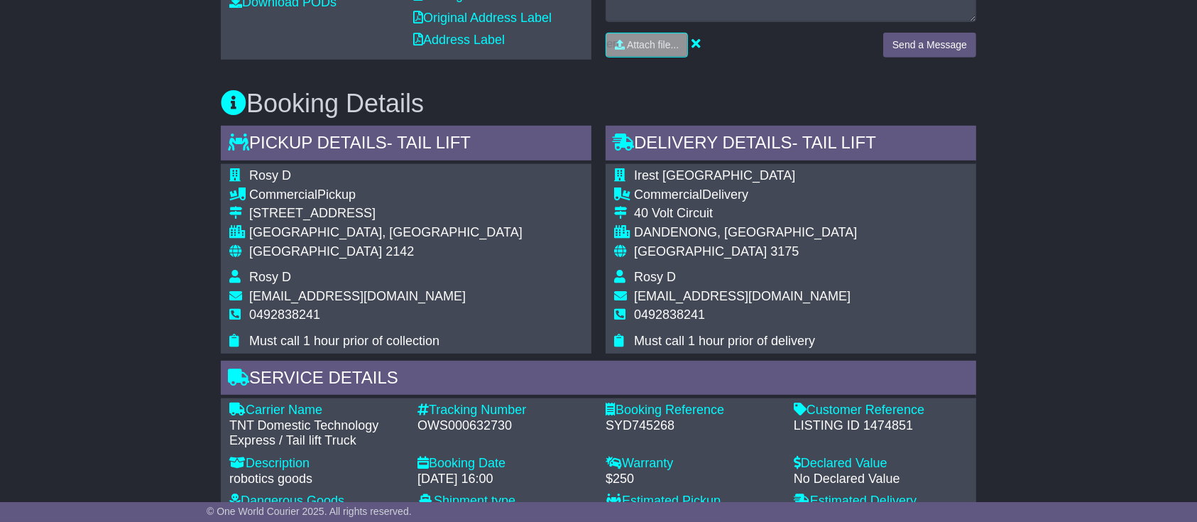
scroll to position [946, 0]
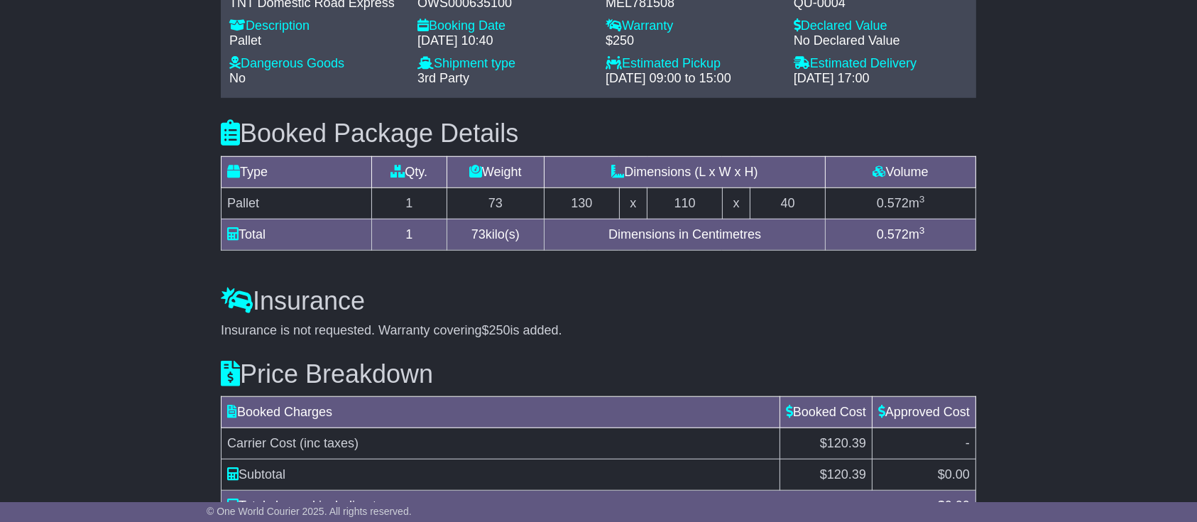
scroll to position [1137, 0]
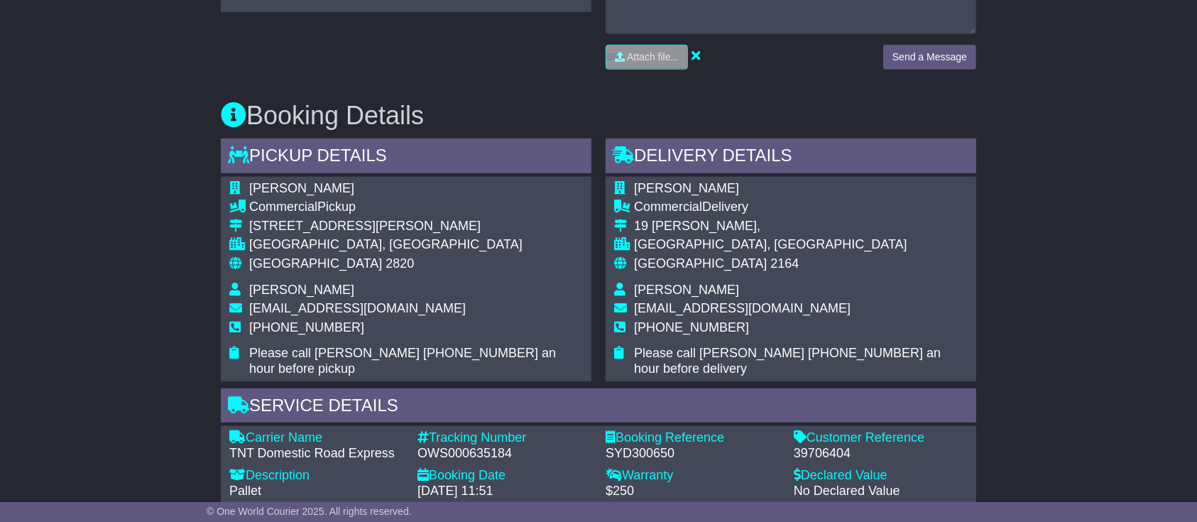
scroll to position [852, 0]
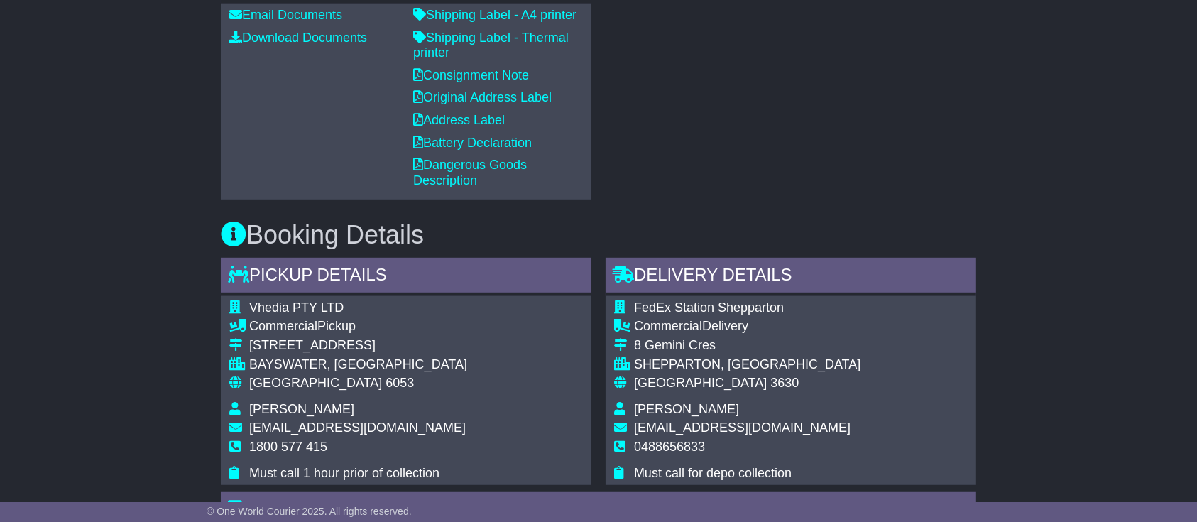
scroll to position [946, 0]
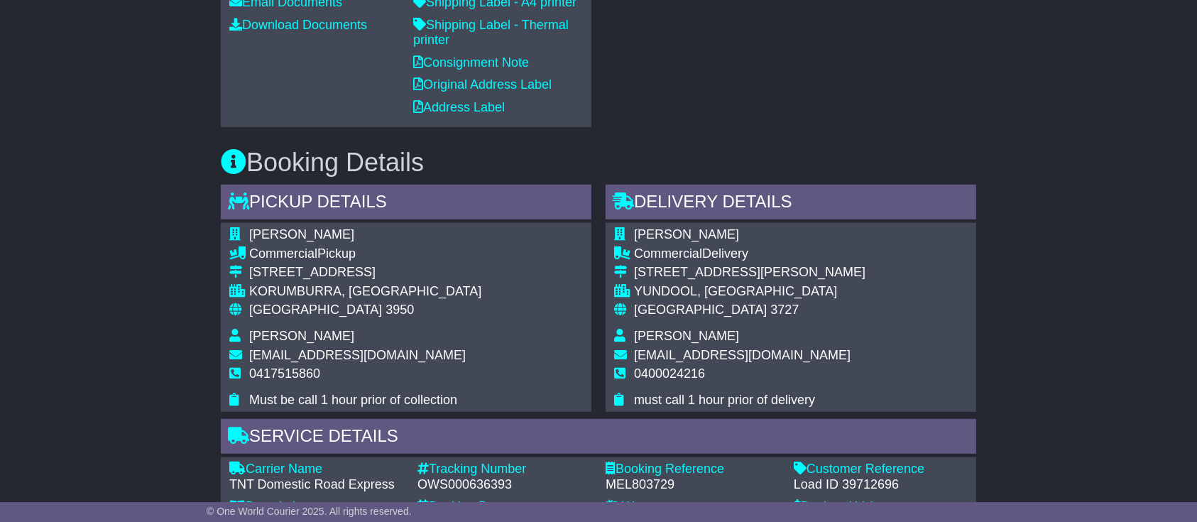
scroll to position [946, 0]
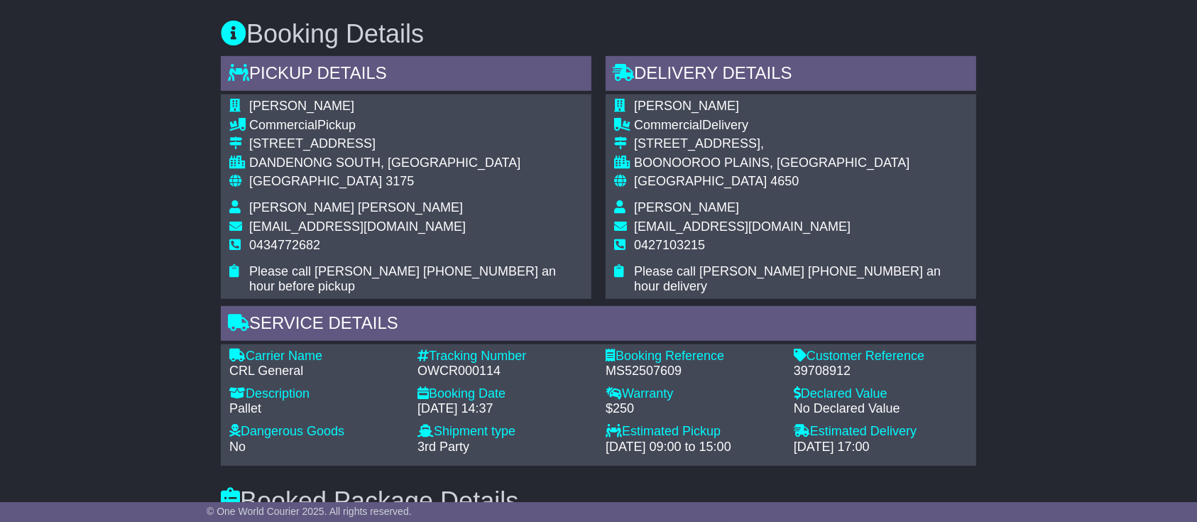
scroll to position [946, 0]
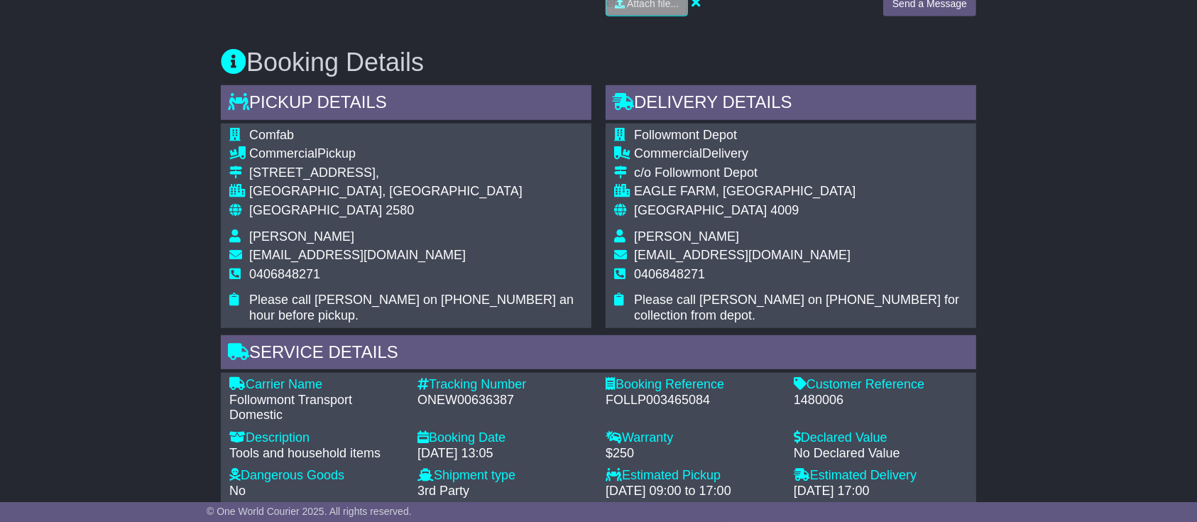
scroll to position [852, 0]
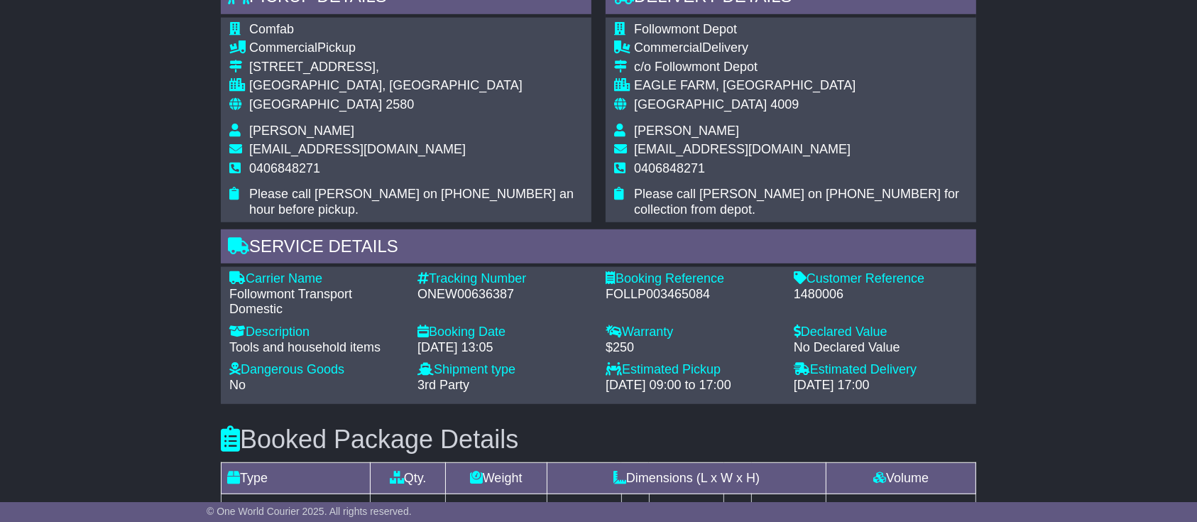
click at [822, 287] on div "1480006" at bounding box center [881, 295] width 174 height 16
copy div "1480006"
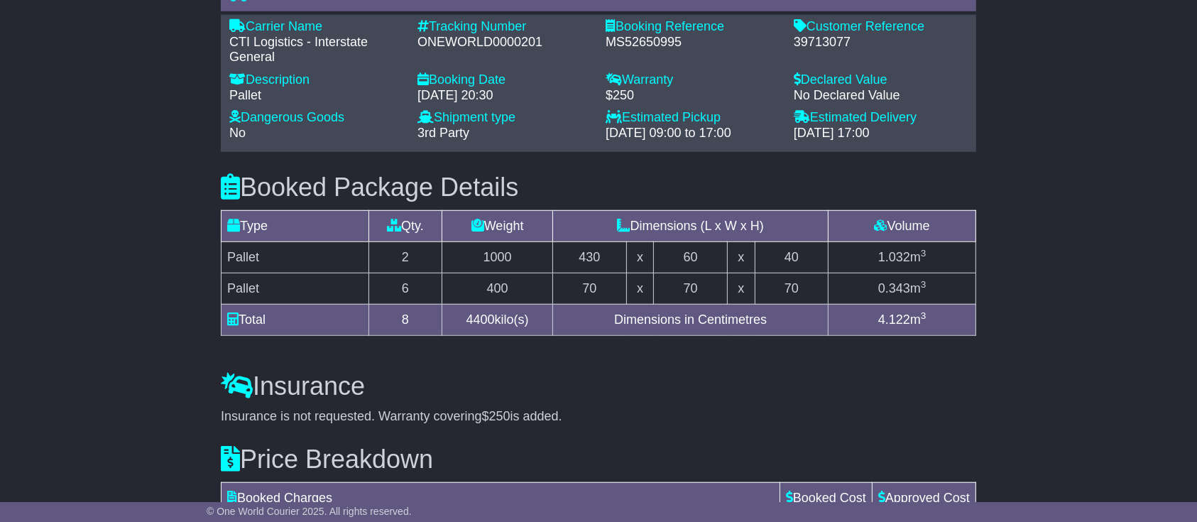
scroll to position [946, 0]
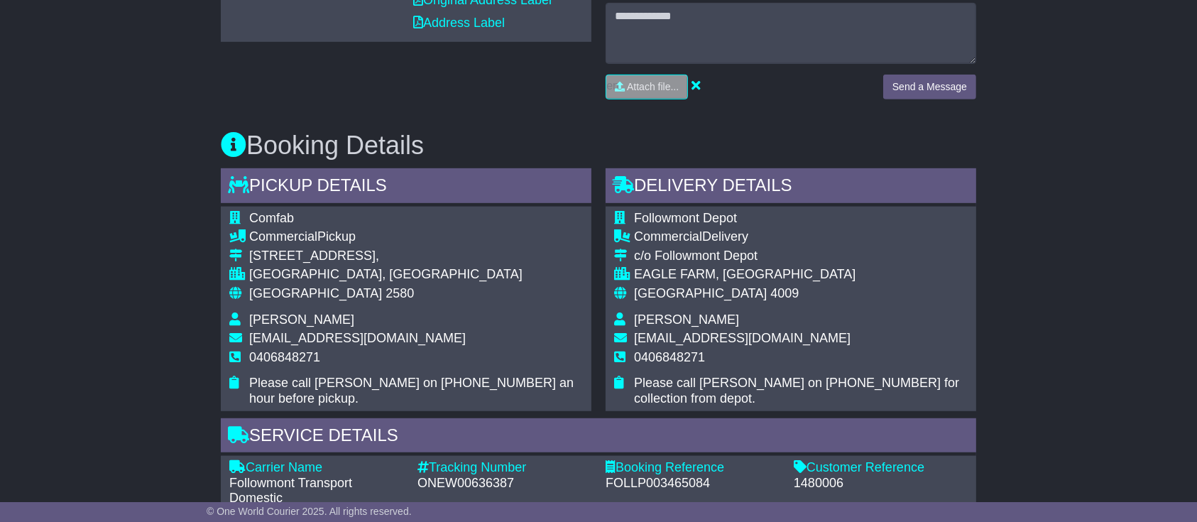
scroll to position [662, 0]
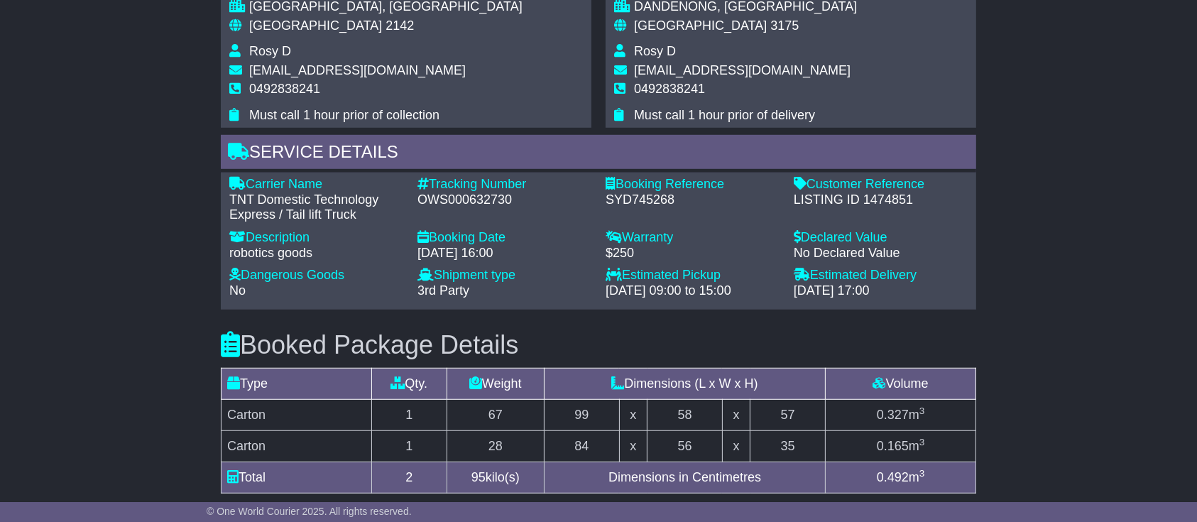
scroll to position [946, 0]
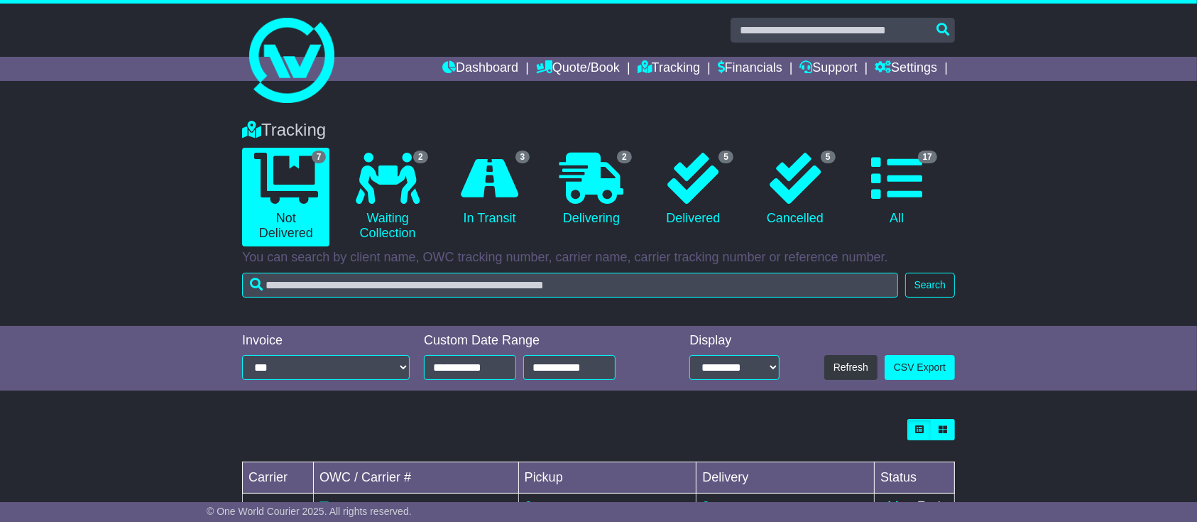
click at [125, 203] on div "Tracking 7 Not Delivered 2 Waiting Collection 3 In Transit 2 Delivering 5" at bounding box center [598, 216] width 1197 height 220
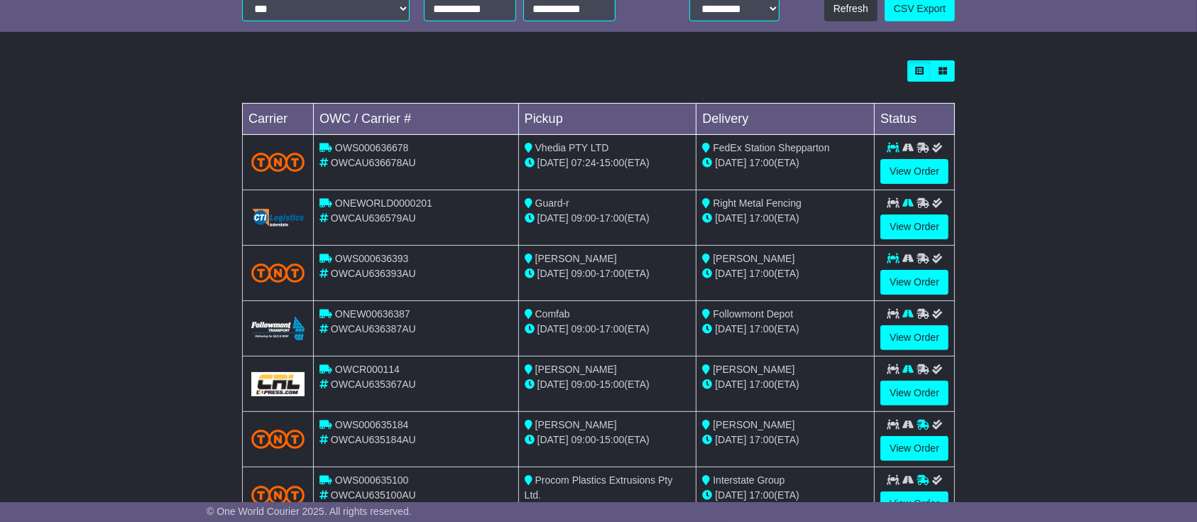
scroll to position [359, 0]
click at [892, 216] on link "View Order" at bounding box center [914, 226] width 68 height 25
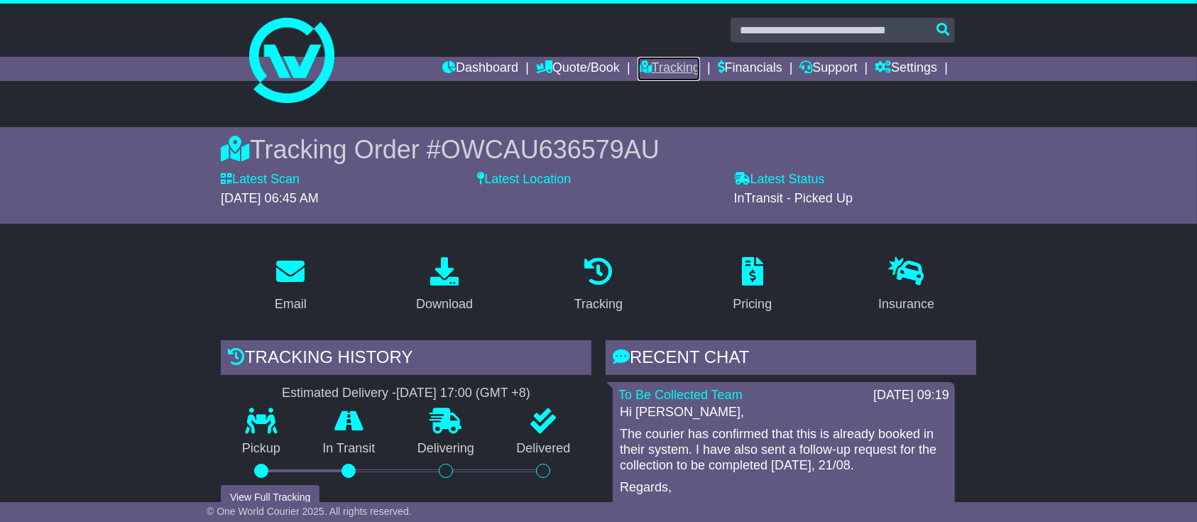
click at [655, 71] on link "Tracking" at bounding box center [669, 69] width 62 height 24
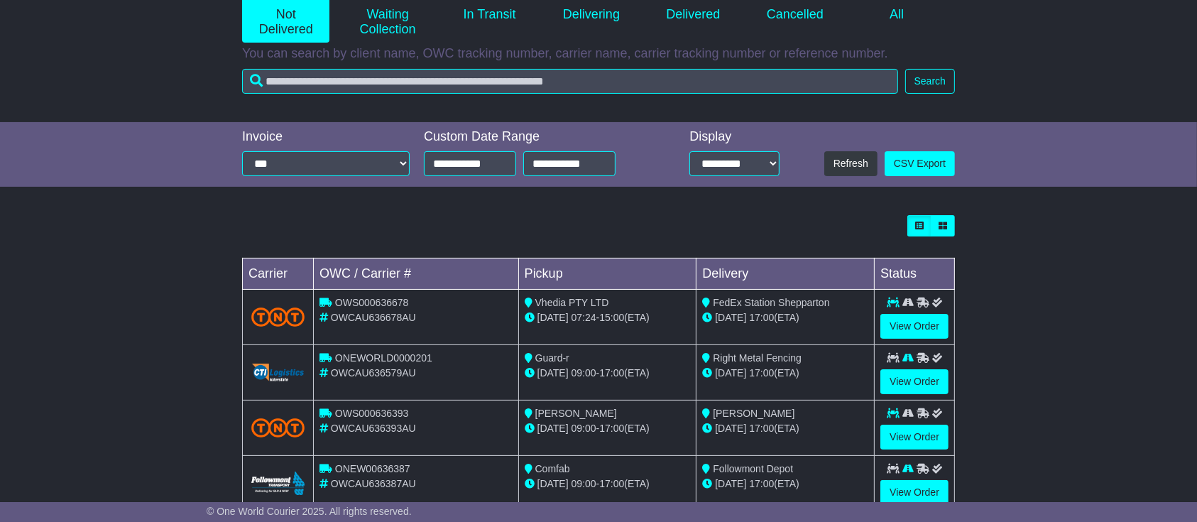
scroll to position [94, 0]
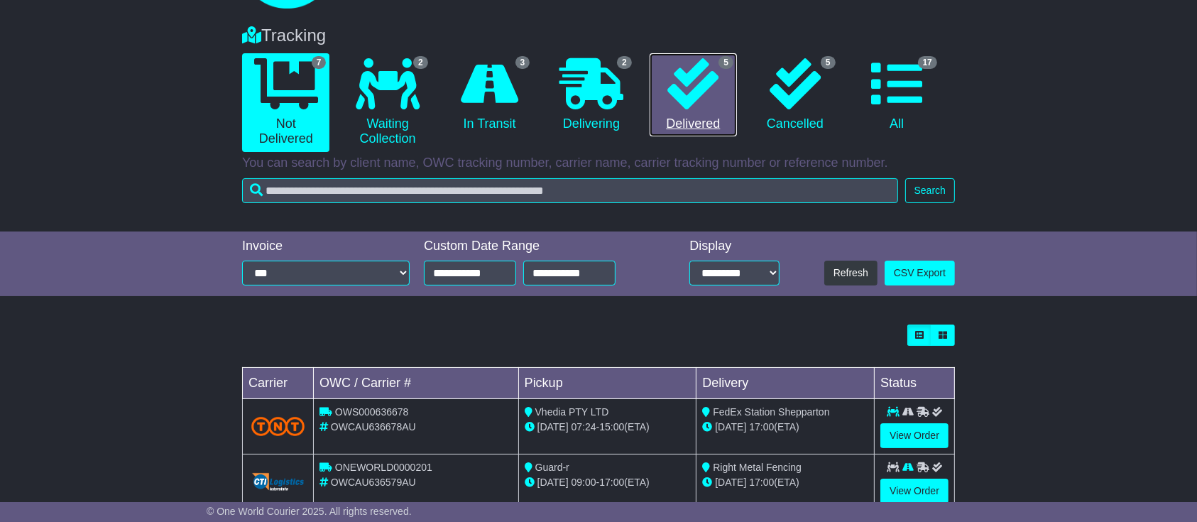
click at [670, 73] on icon at bounding box center [692, 83] width 51 height 51
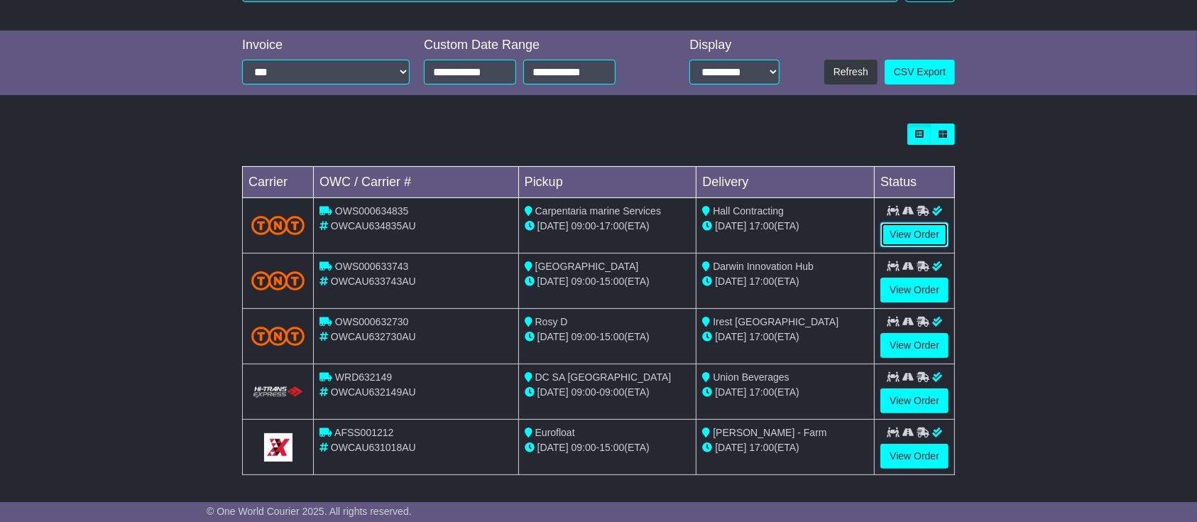
scroll to position [297, 0]
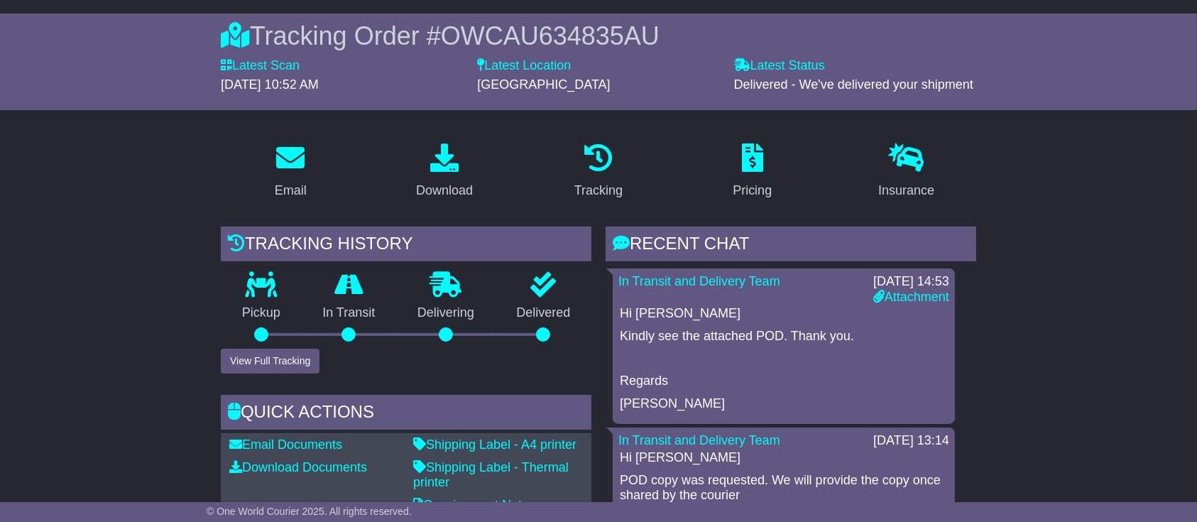
scroll to position [94, 0]
